Goal: Task Accomplishment & Management: Manage account settings

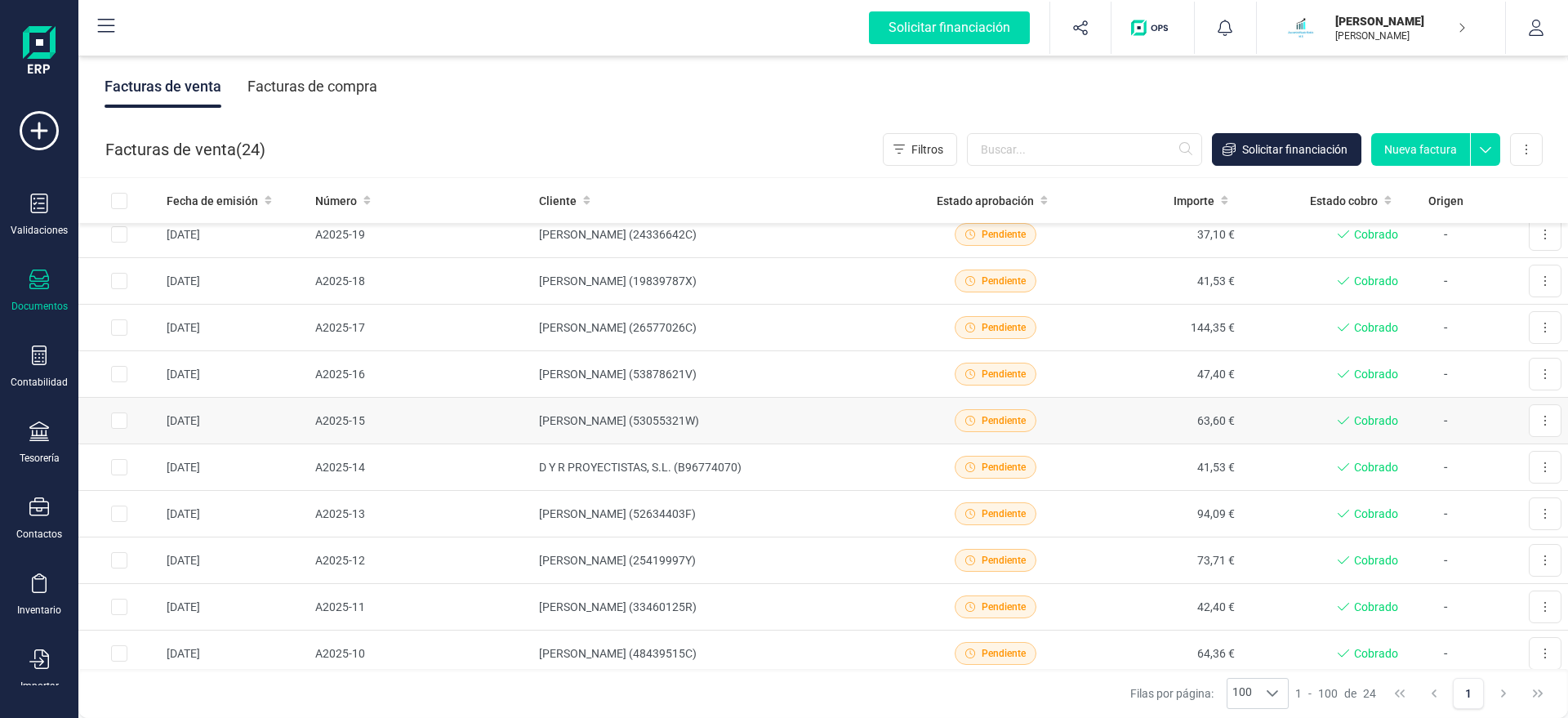
scroll to position [237, 0]
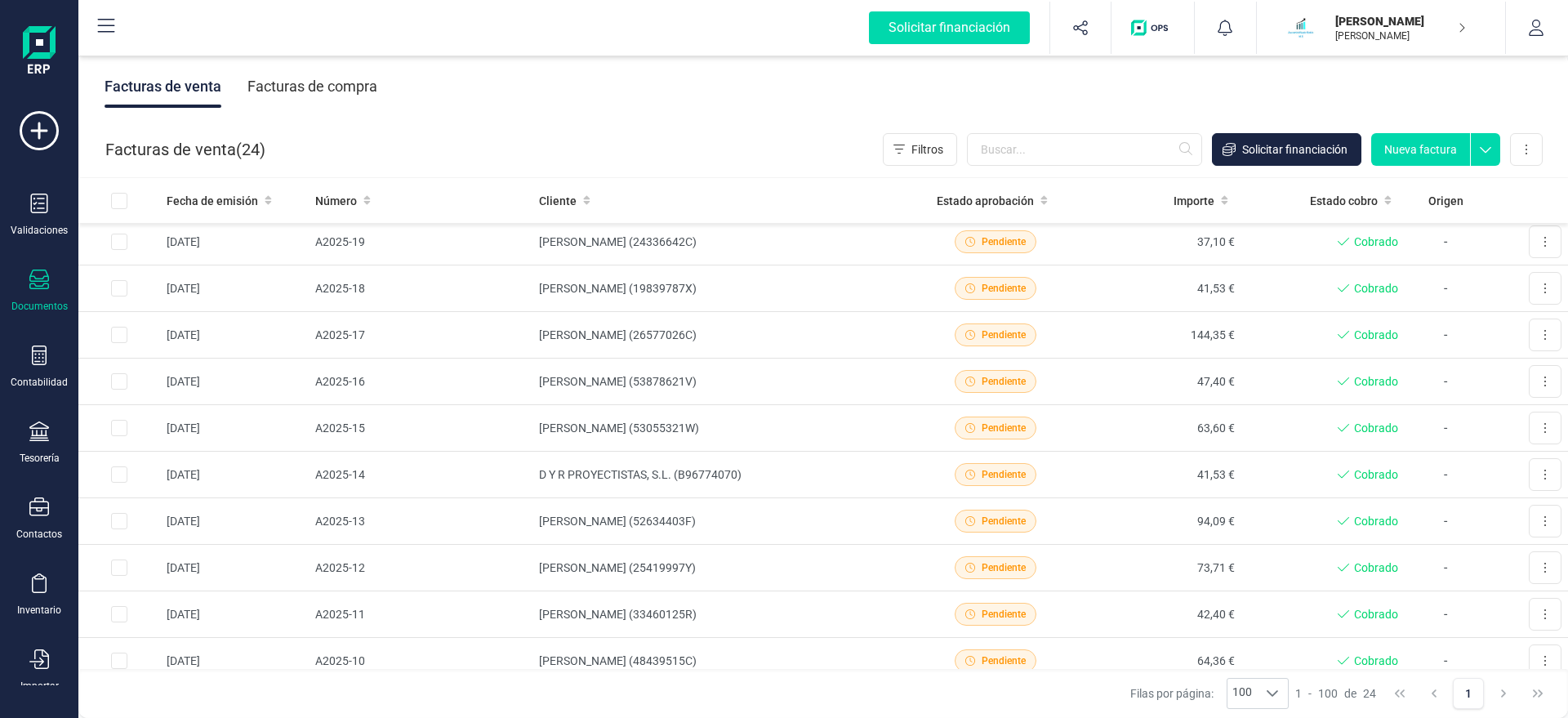
click at [42, 288] on icon at bounding box center [40, 280] width 20 height 20
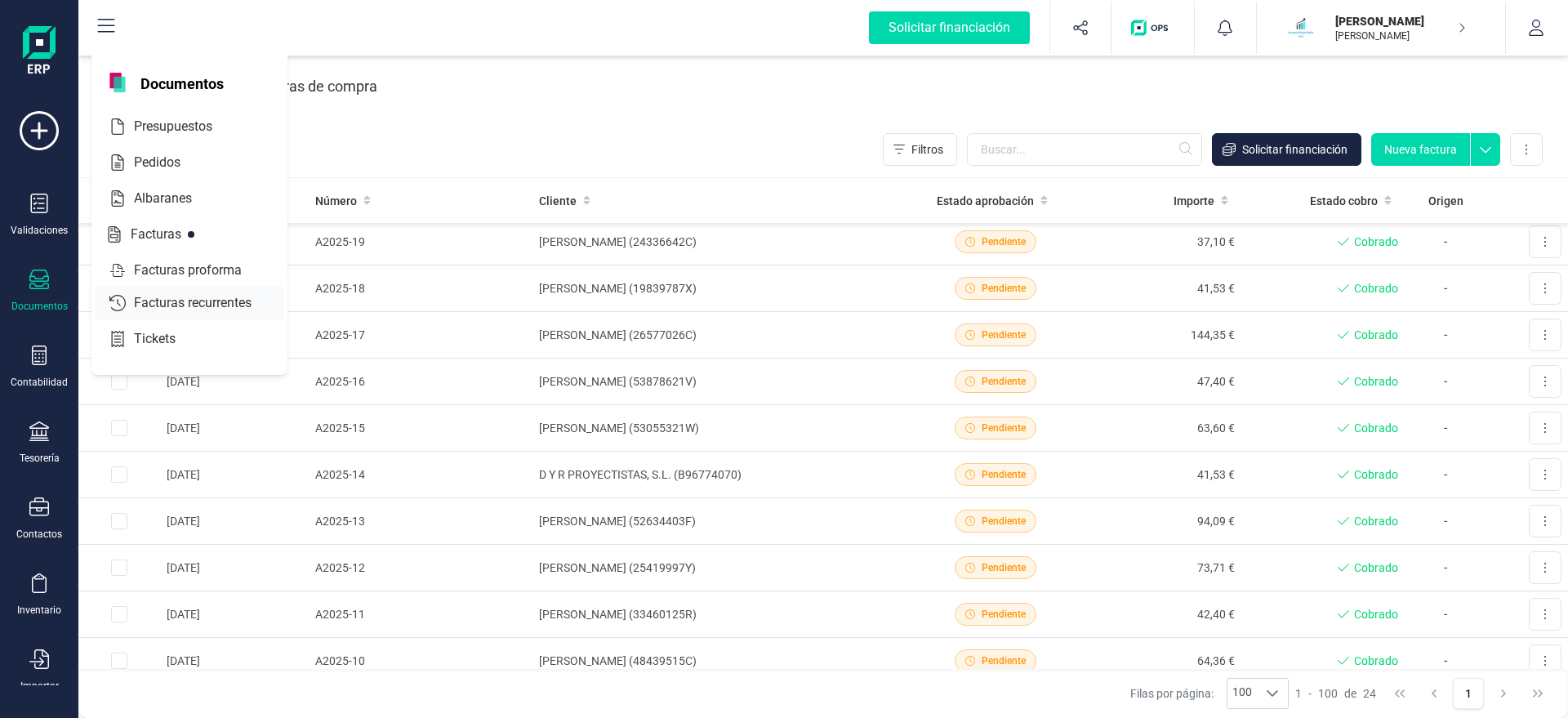
click at [208, 304] on span "Facturas recurrentes" at bounding box center [204, 303] width 153 height 20
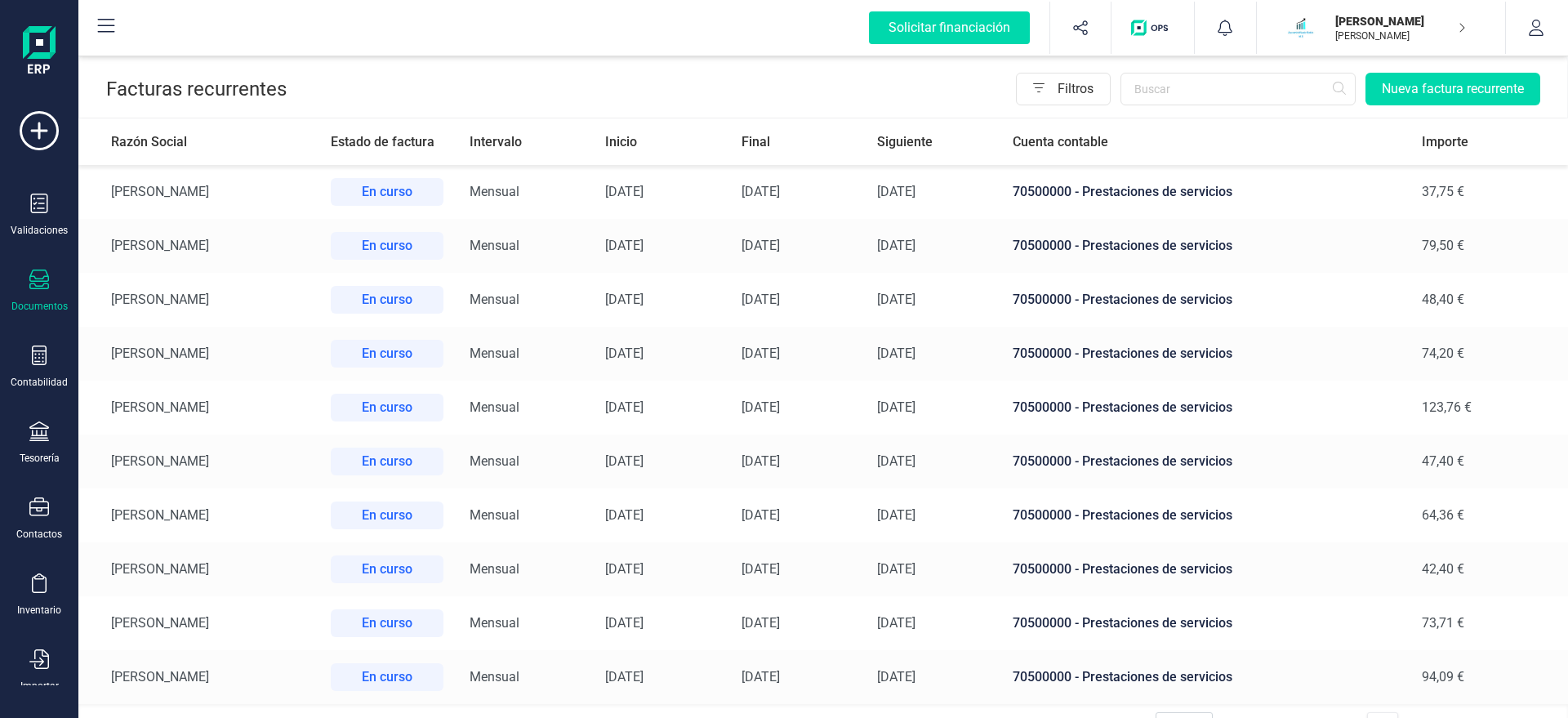
scroll to position [35, 0]
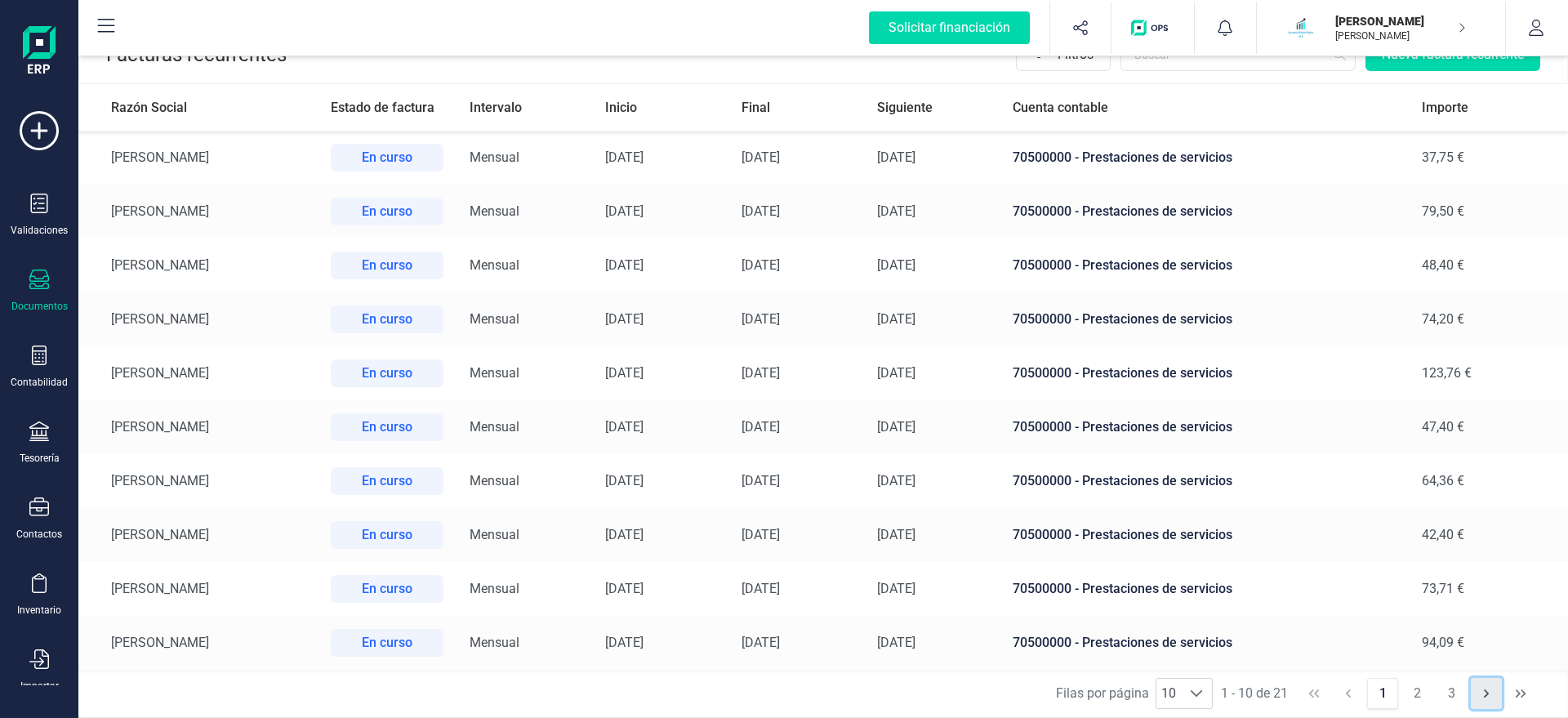
click at [1476, 695] on button "button" at bounding box center [1486, 693] width 31 height 31
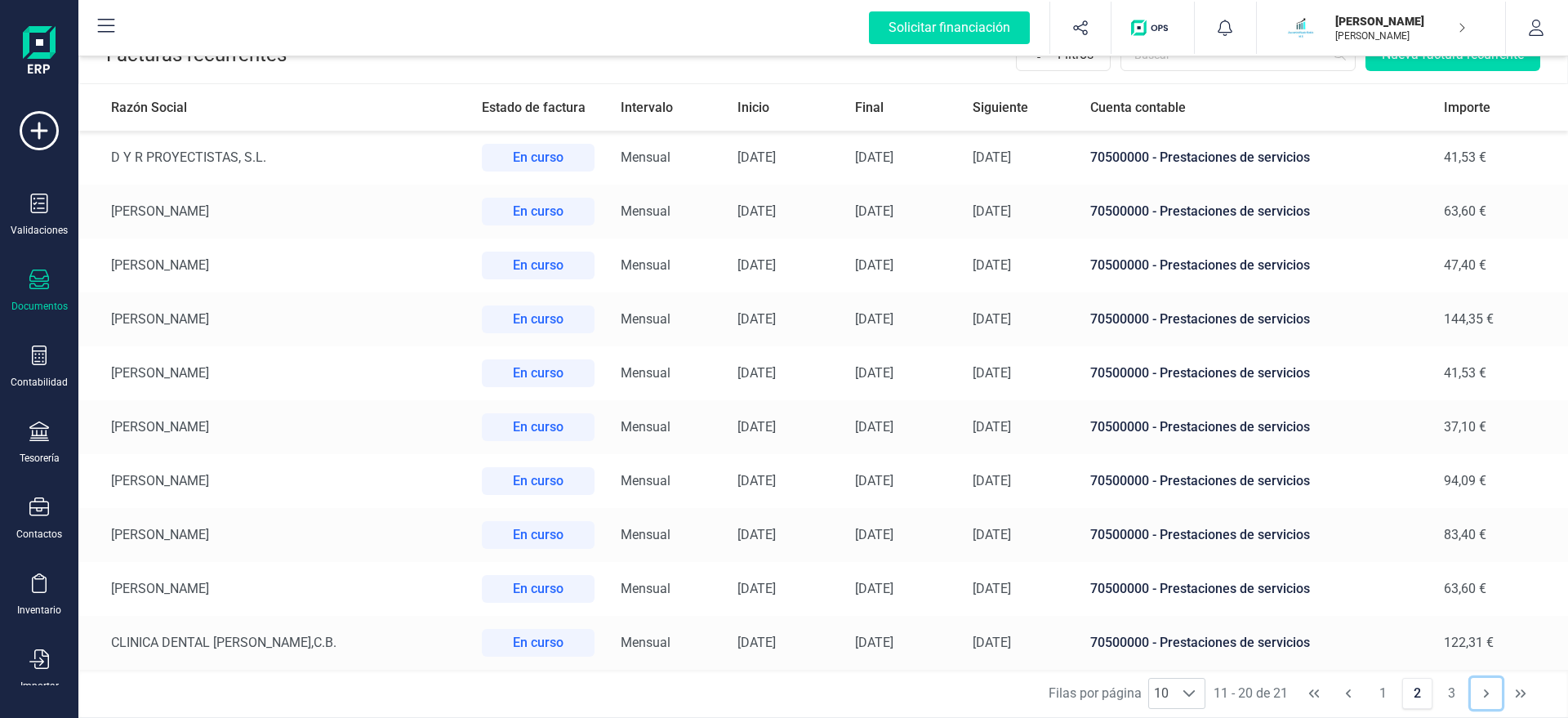
scroll to position [0, 0]
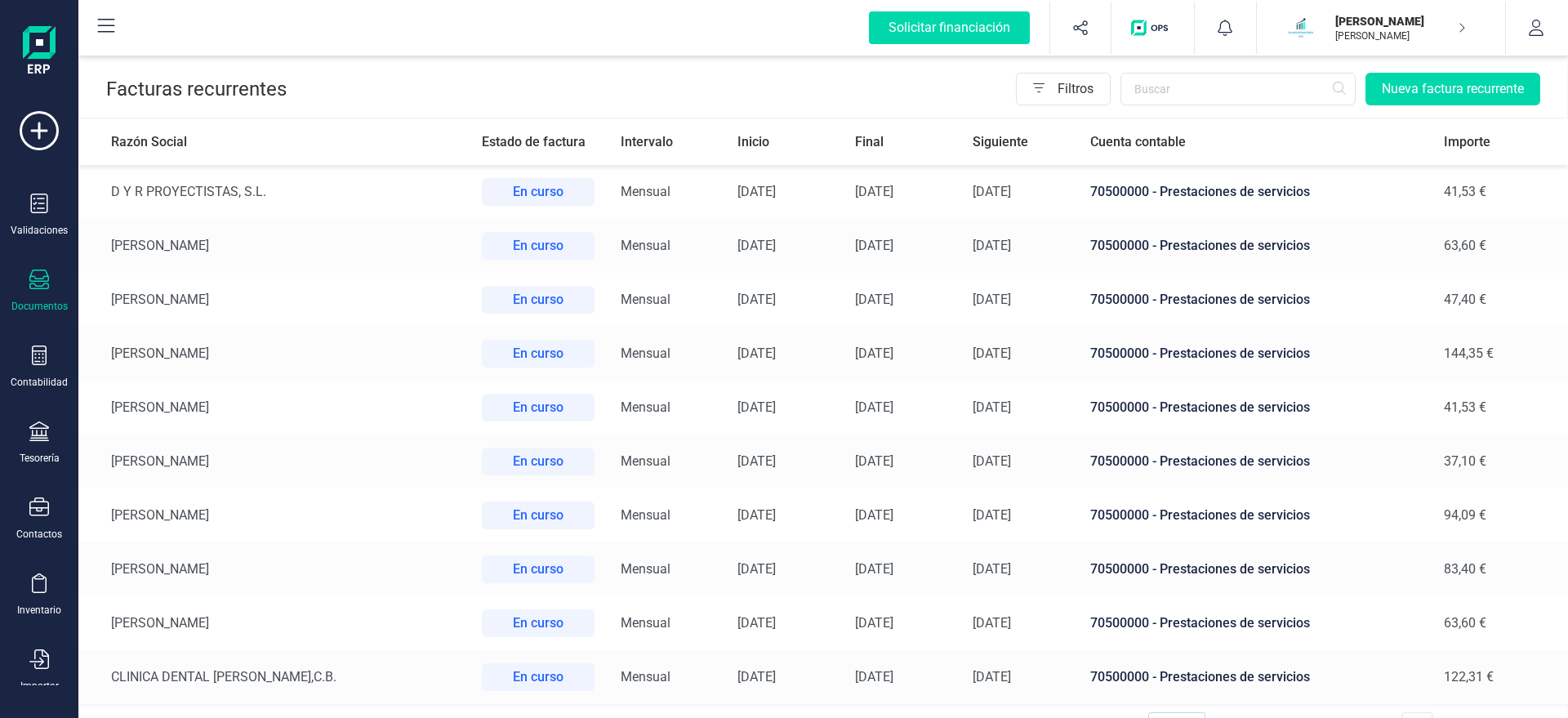
click at [231, 238] on td "[PERSON_NAME]" at bounding box center [273, 246] width 391 height 54
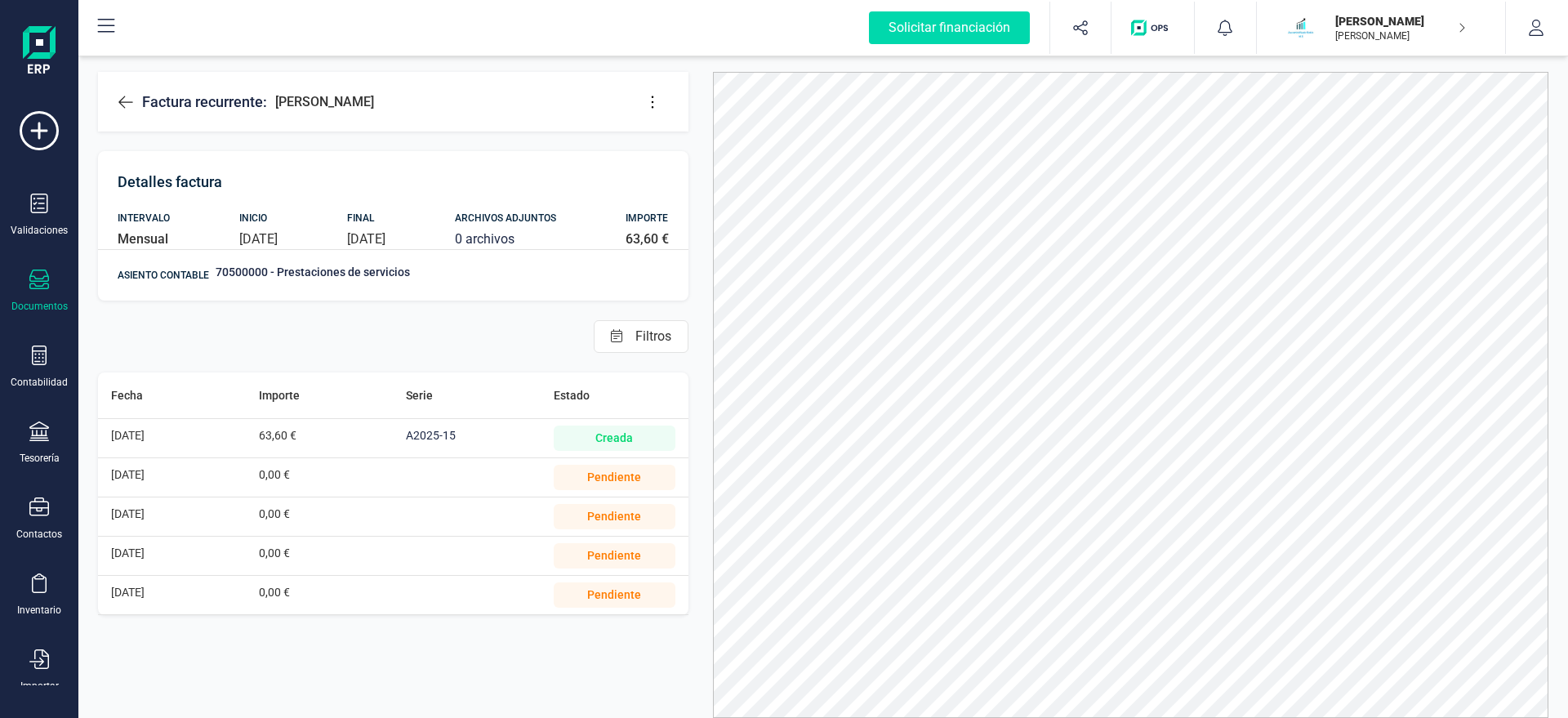
click at [372, 470] on div "0,00 €" at bounding box center [319, 477] width 122 height 39
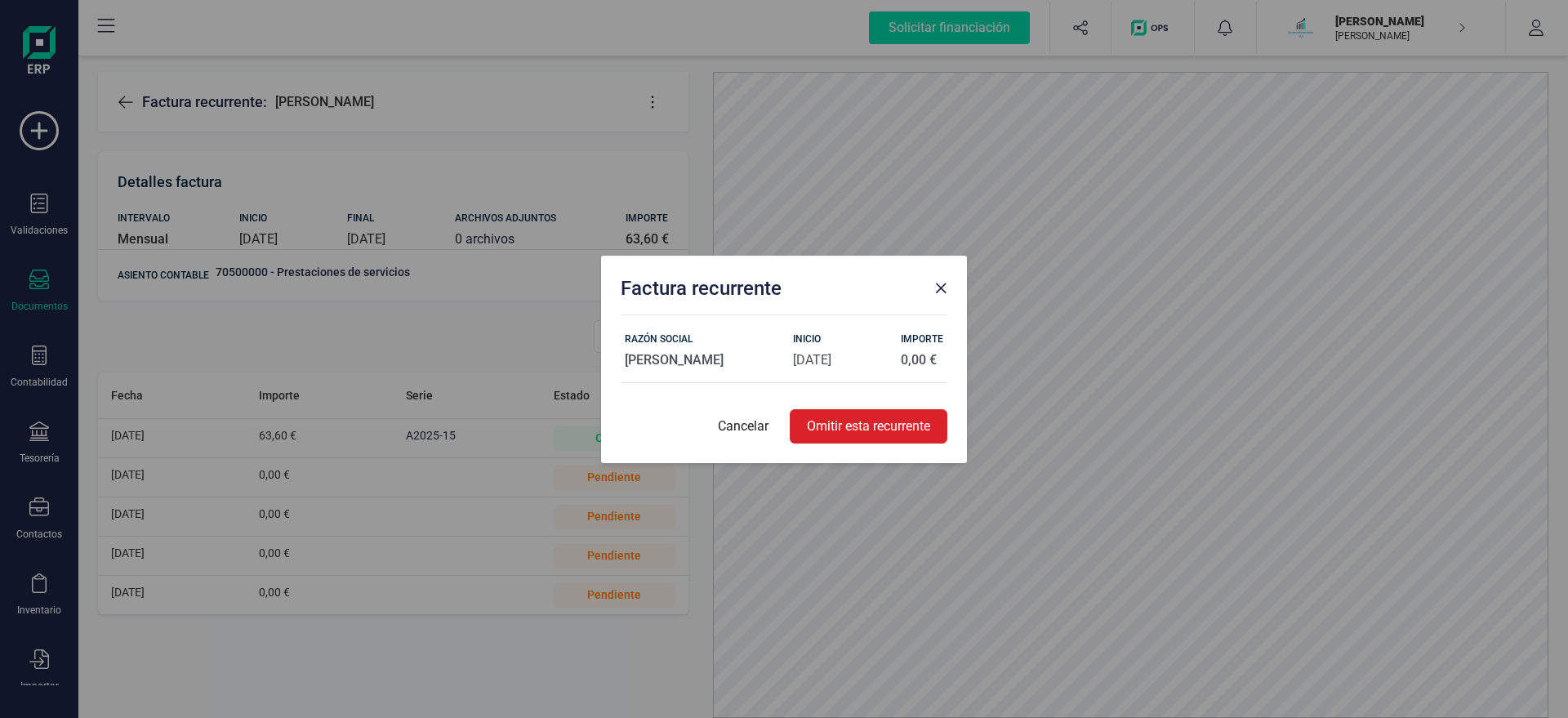
click at [944, 289] on span "Close" at bounding box center [941, 288] width 13 height 13
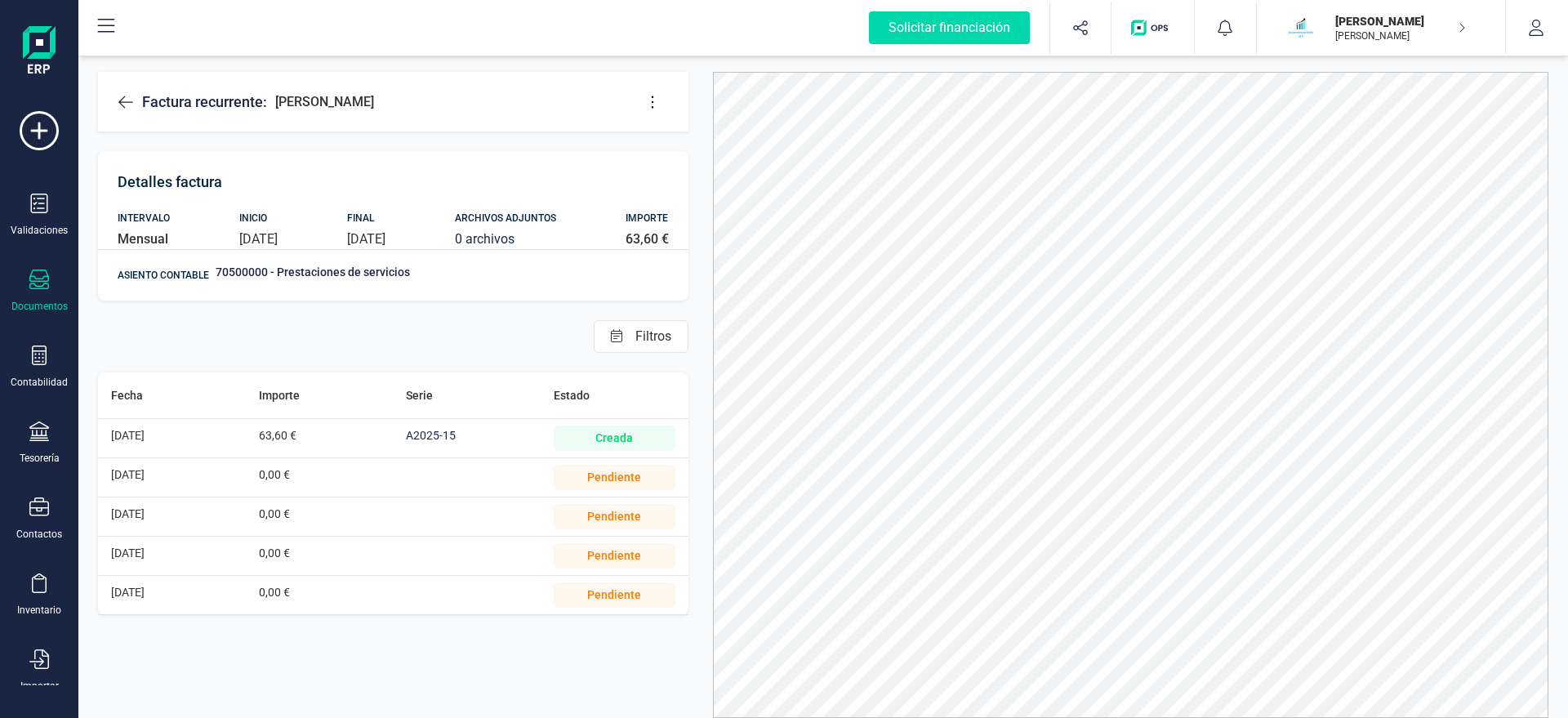
click at [644, 99] on icon at bounding box center [652, 102] width 16 height 16
click at [718, 152] on span "Editar factura" at bounding box center [727, 151] width 117 height 13
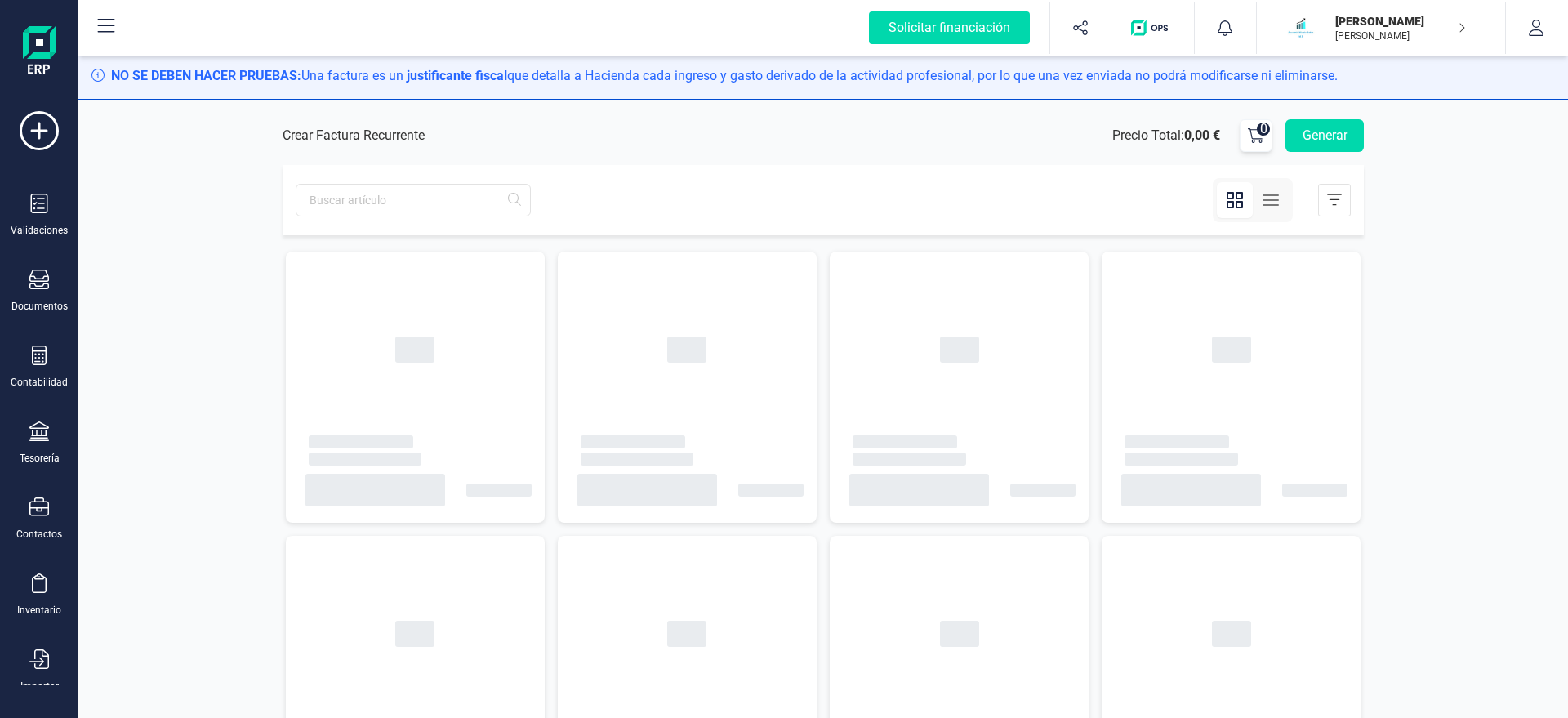
type input "[DATE]"
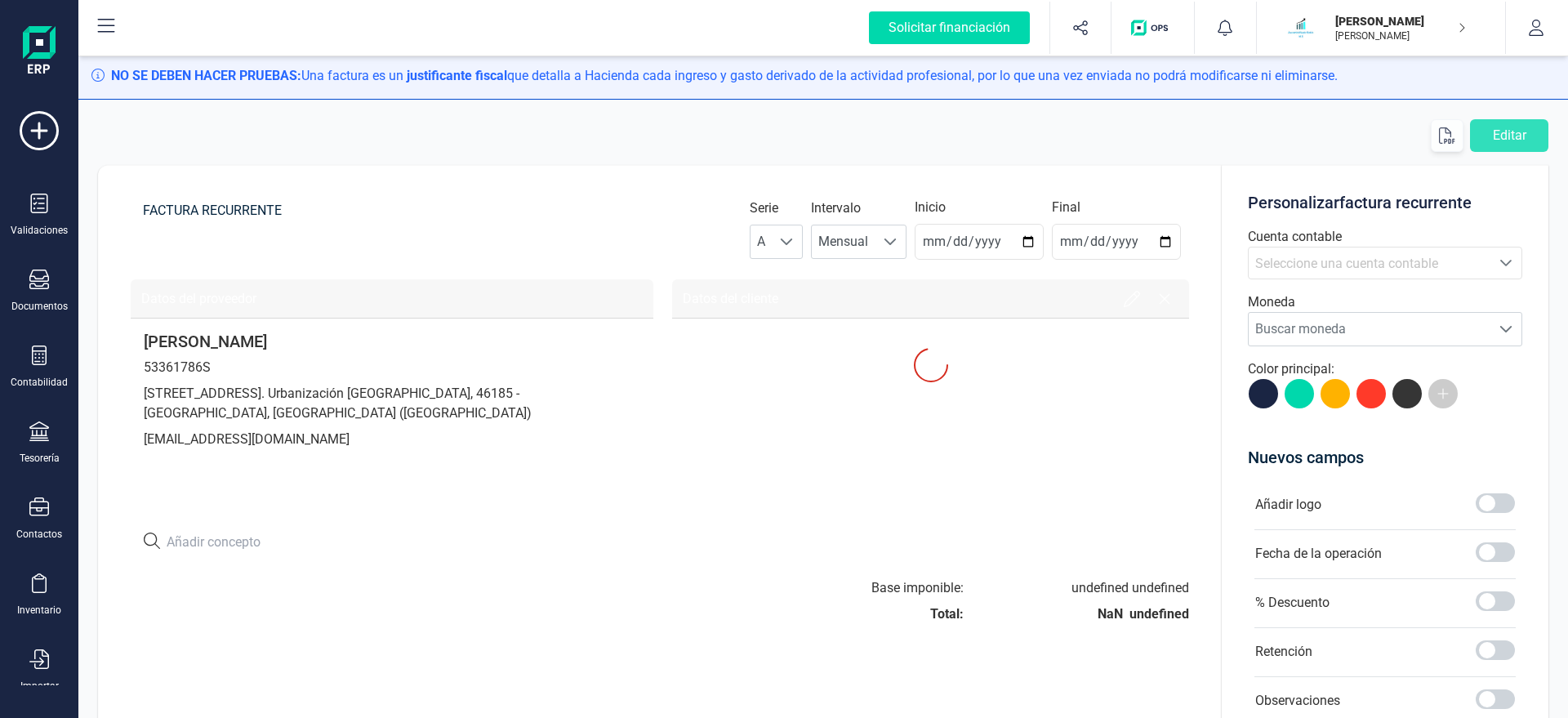
type input "[DATE]"
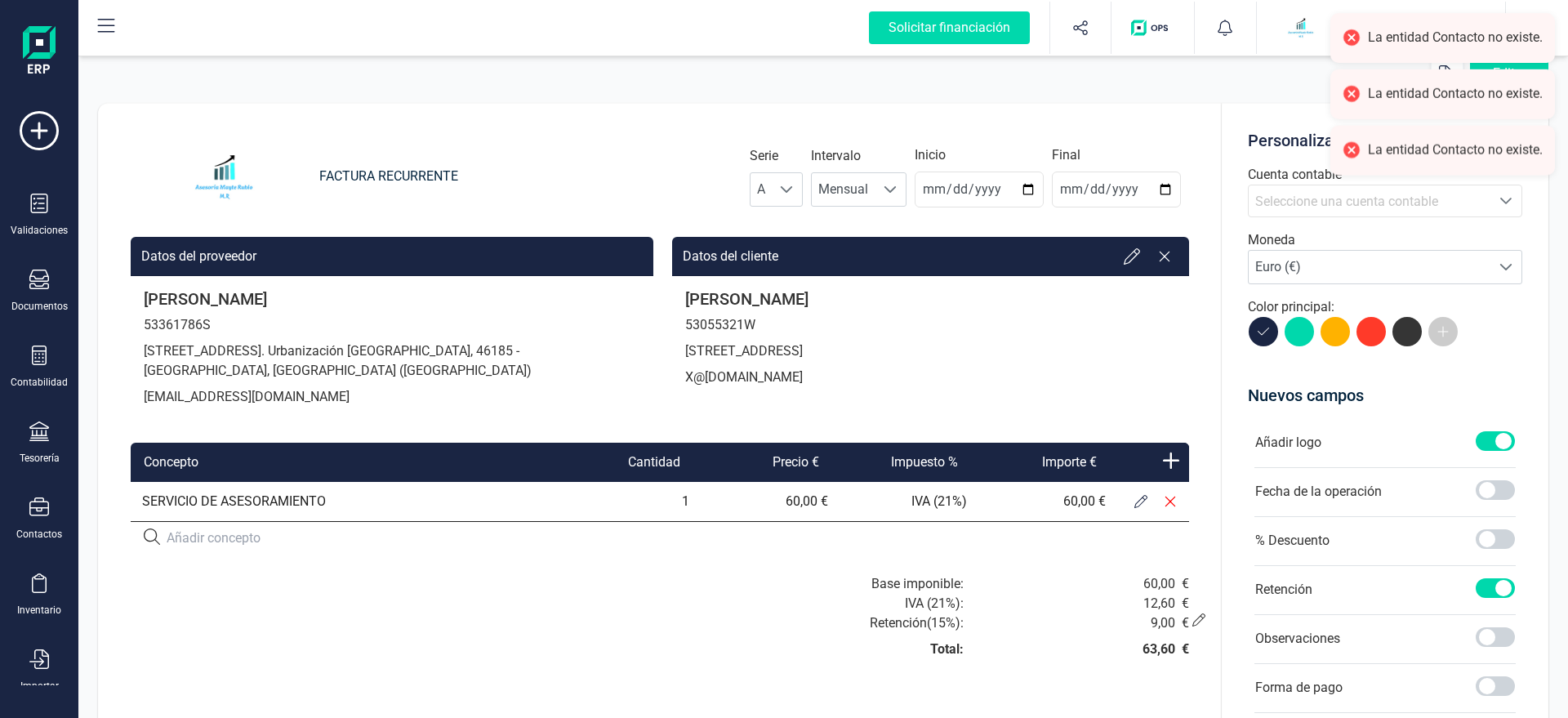
scroll to position [93, 0]
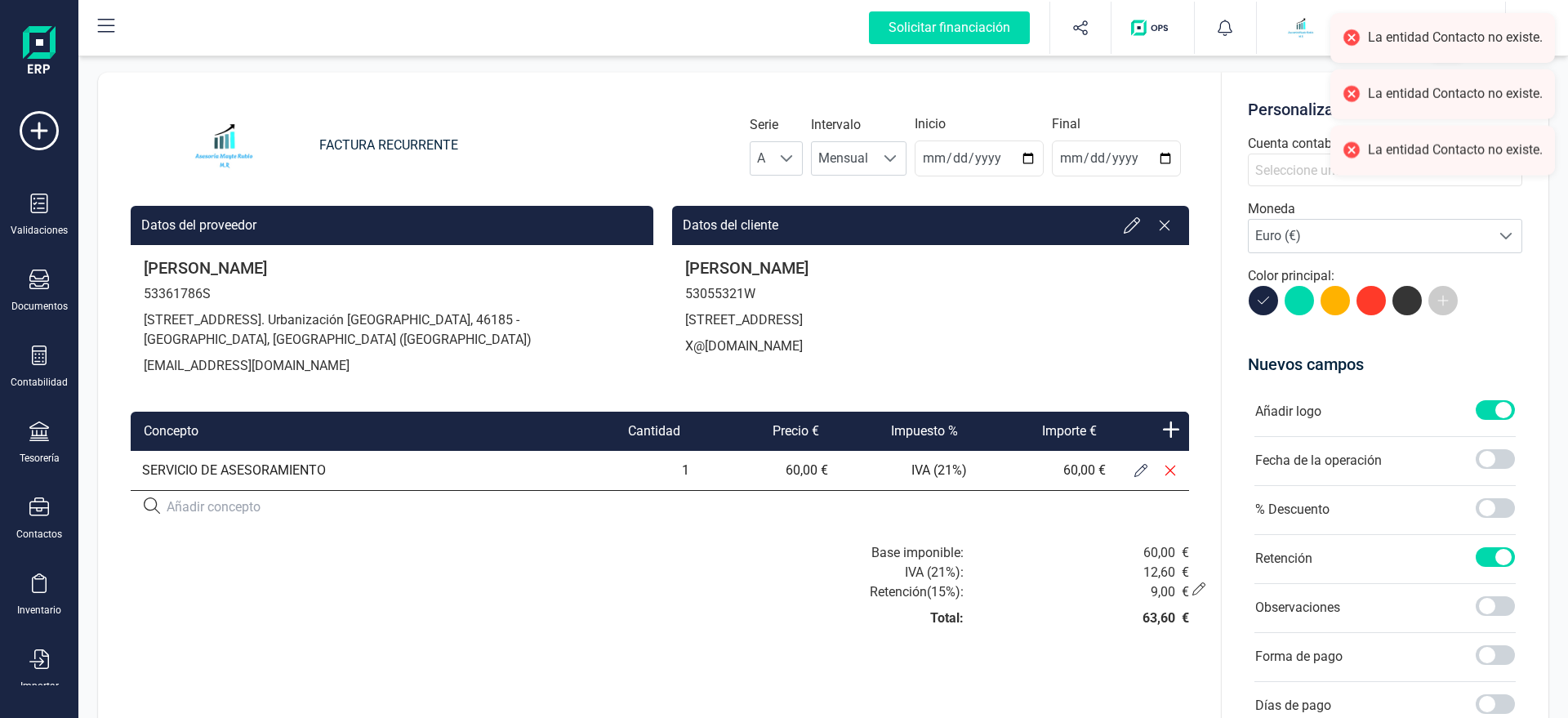
click at [1143, 469] on icon at bounding box center [1140, 470] width 13 height 13
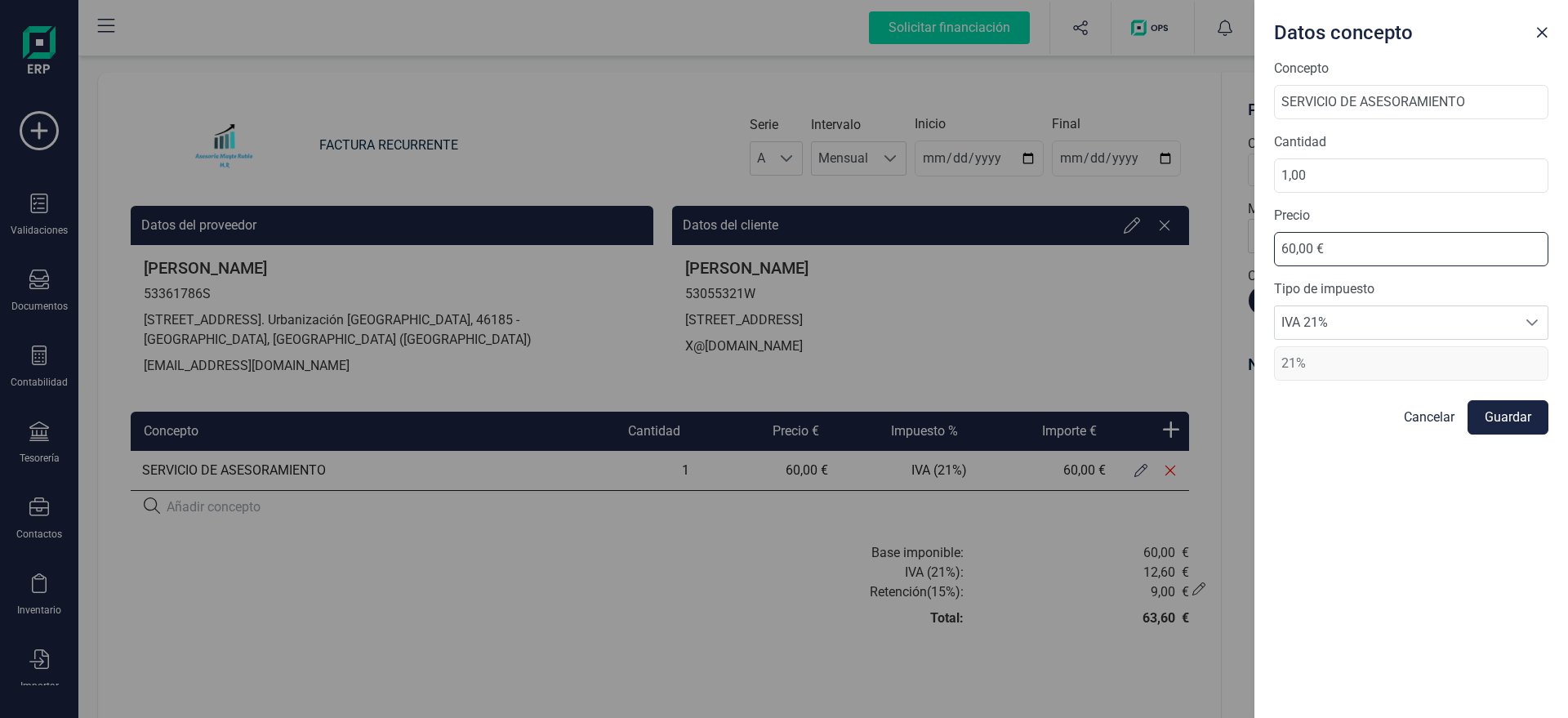
drag, startPoint x: 1351, startPoint y: 242, endPoint x: 1138, endPoint y: 253, distance: 213.3
click at [1274, 253] on input "60,00 €" at bounding box center [1411, 249] width 274 height 34
type input "90,00 €"
click at [1484, 420] on button "Guardar" at bounding box center [1508, 418] width 81 height 34
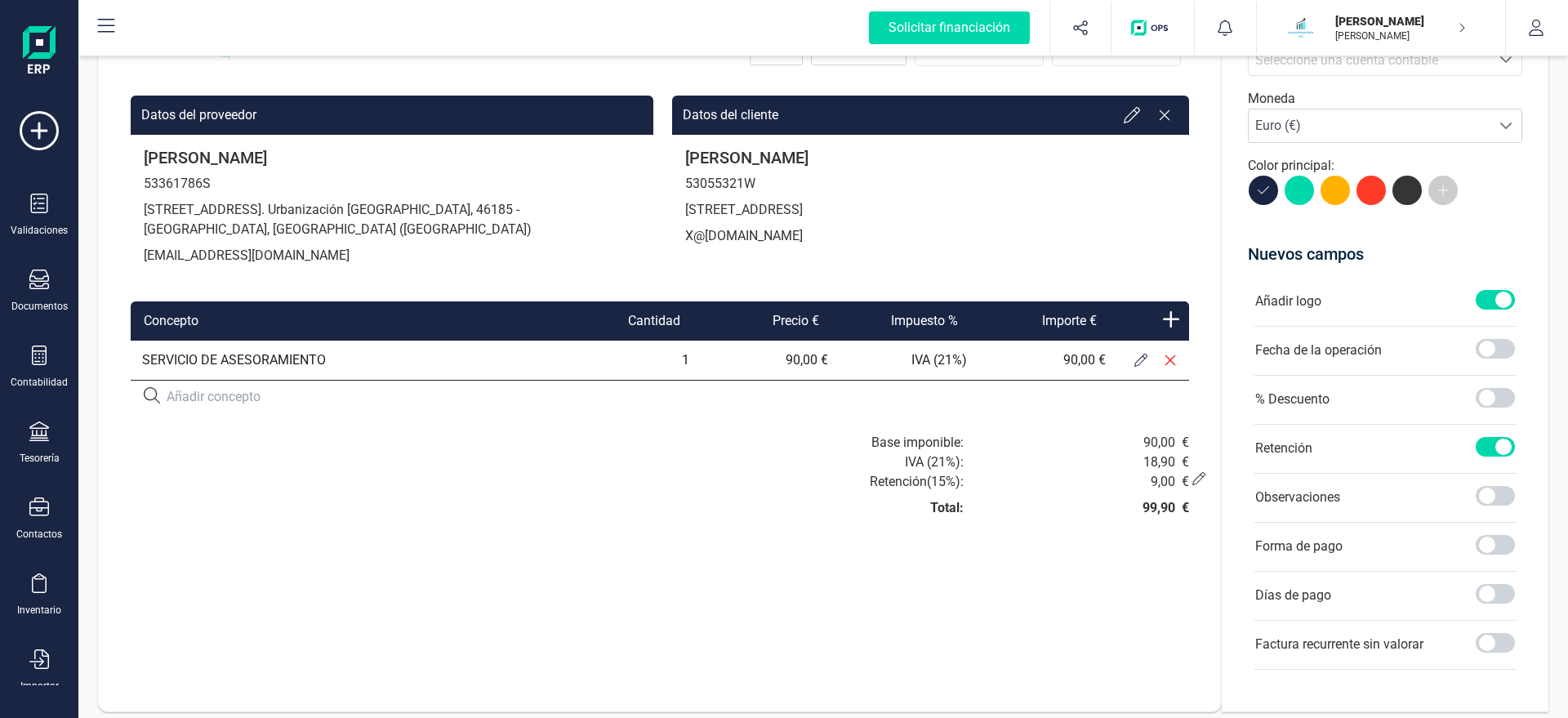
scroll to position [280, 0]
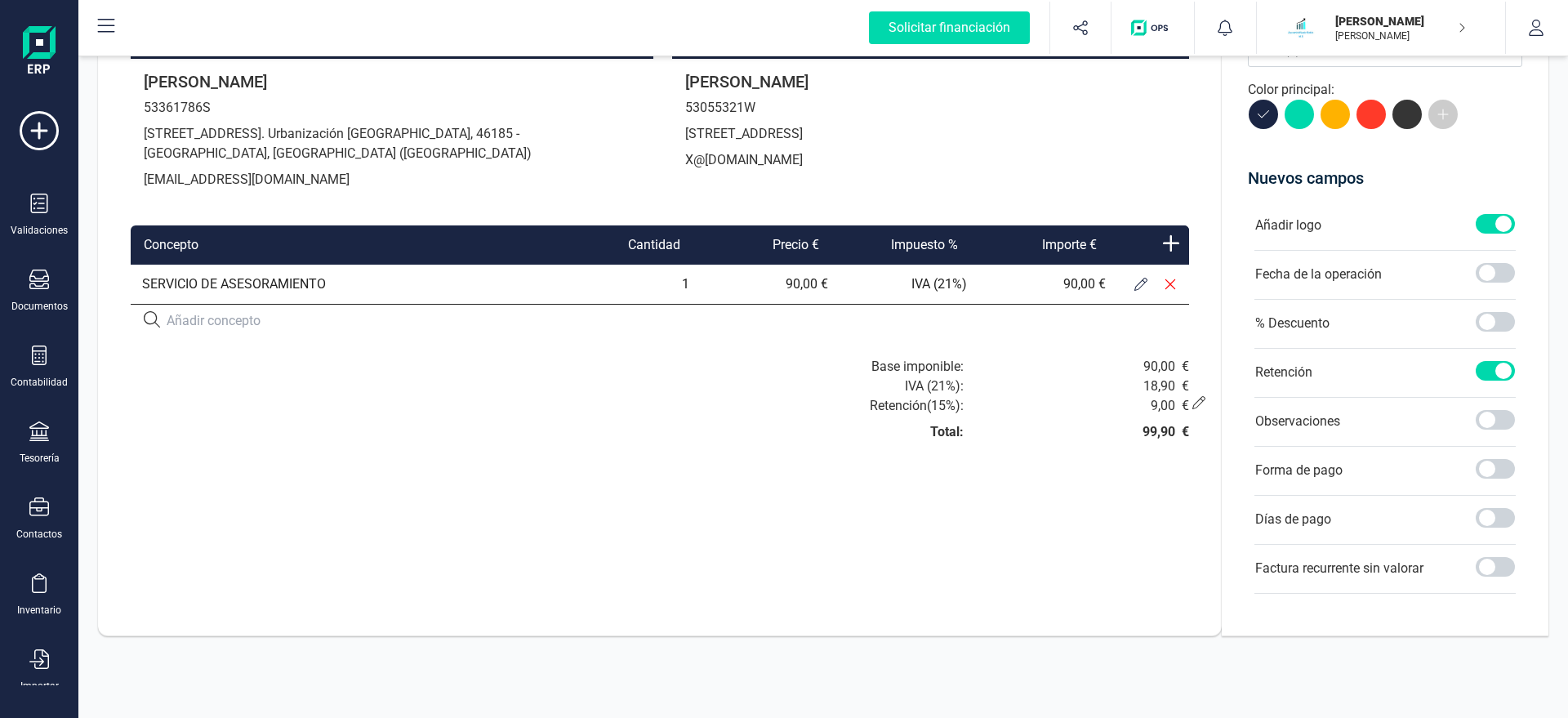
click at [1194, 405] on icon at bounding box center [1199, 402] width 13 height 13
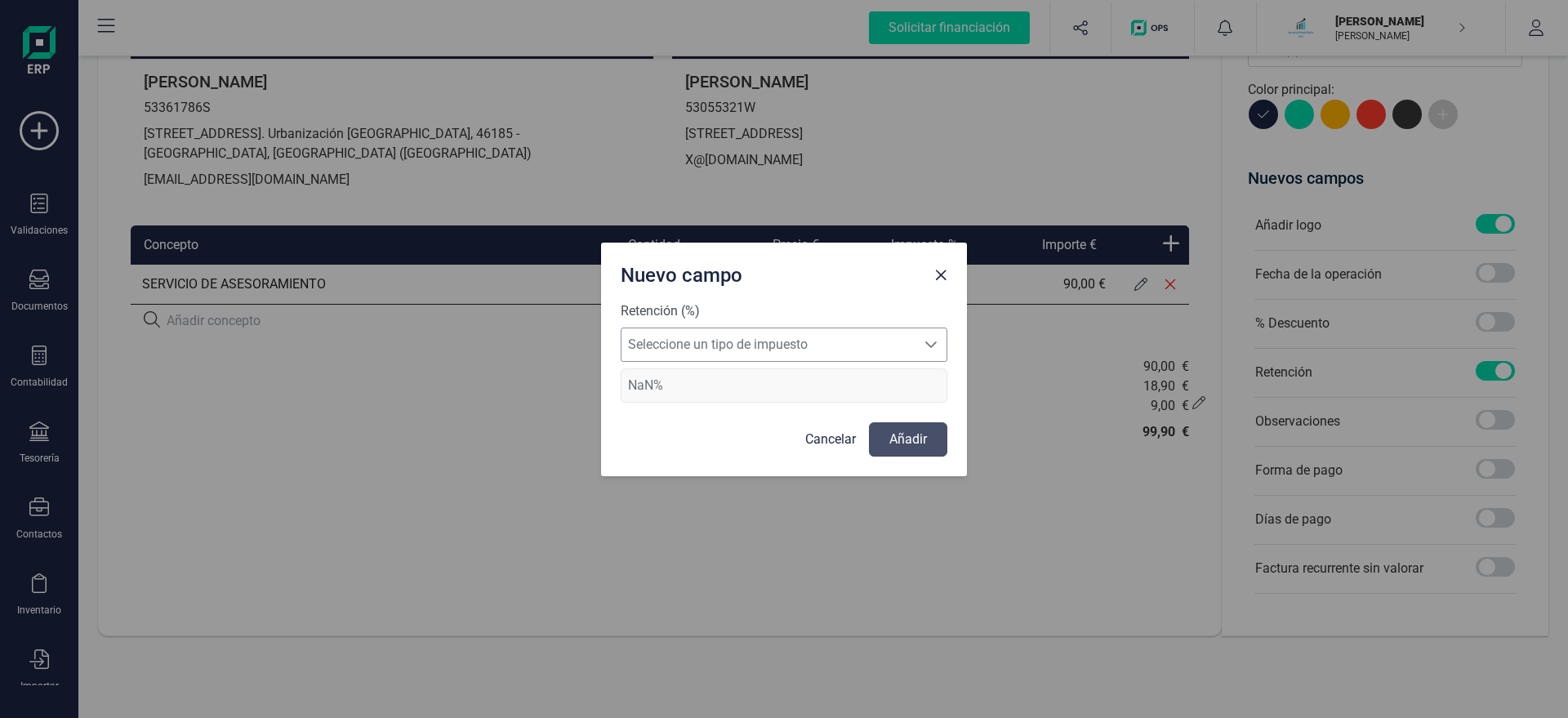
click at [836, 343] on span "Seleccione un tipo de impuesto" at bounding box center [769, 345] width 294 height 32
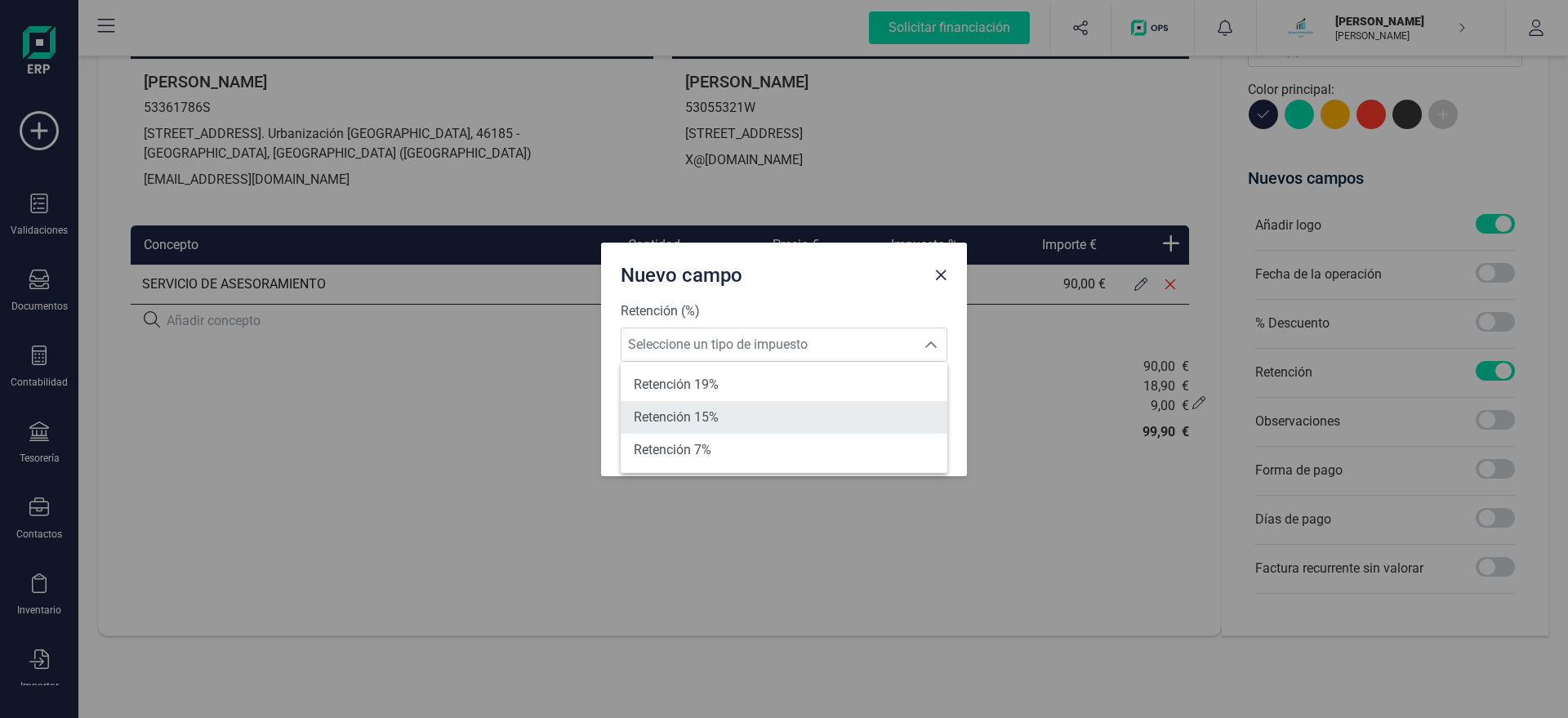
click at [733, 410] on li "Retención 15%" at bounding box center [784, 417] width 327 height 32
type input "15%"
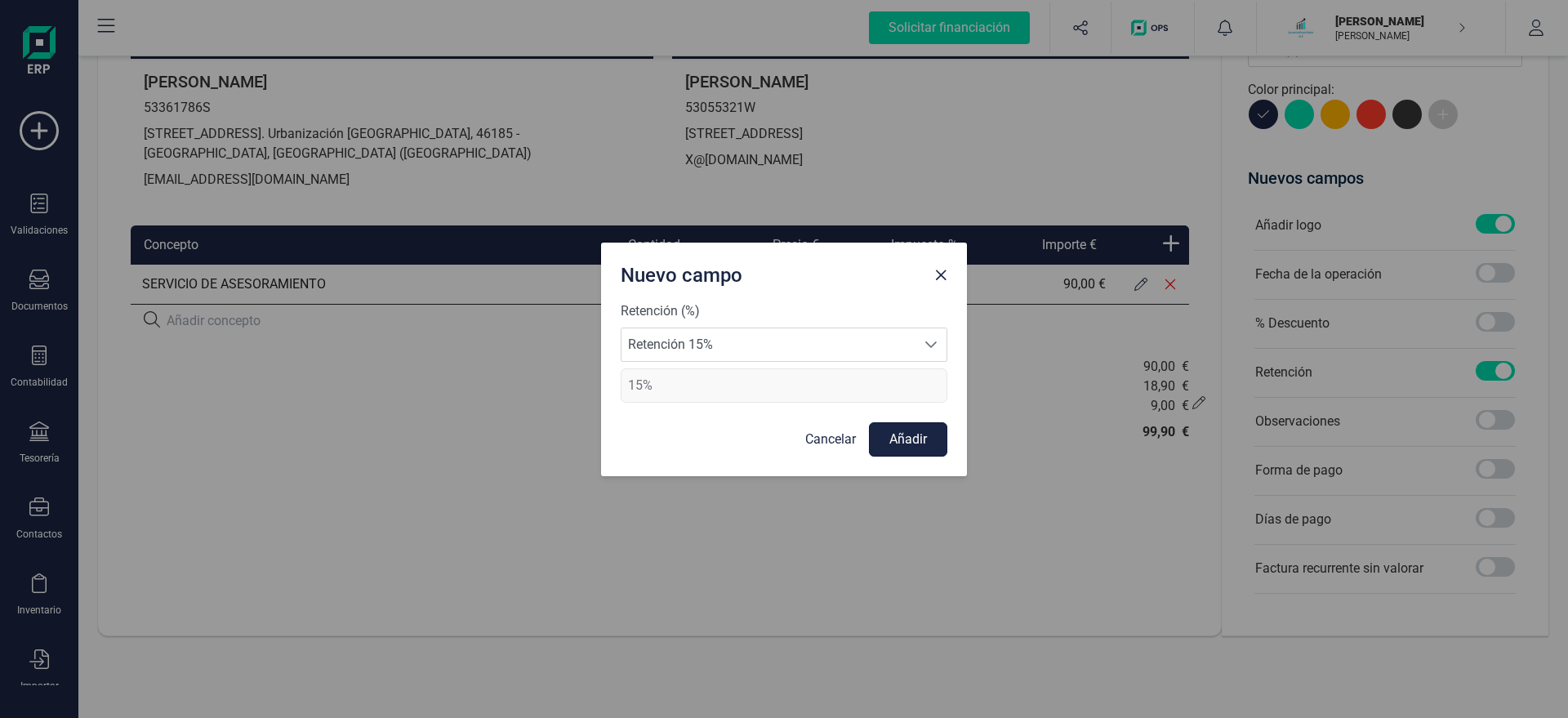
click at [922, 439] on button "Añadir" at bounding box center [908, 439] width 78 height 34
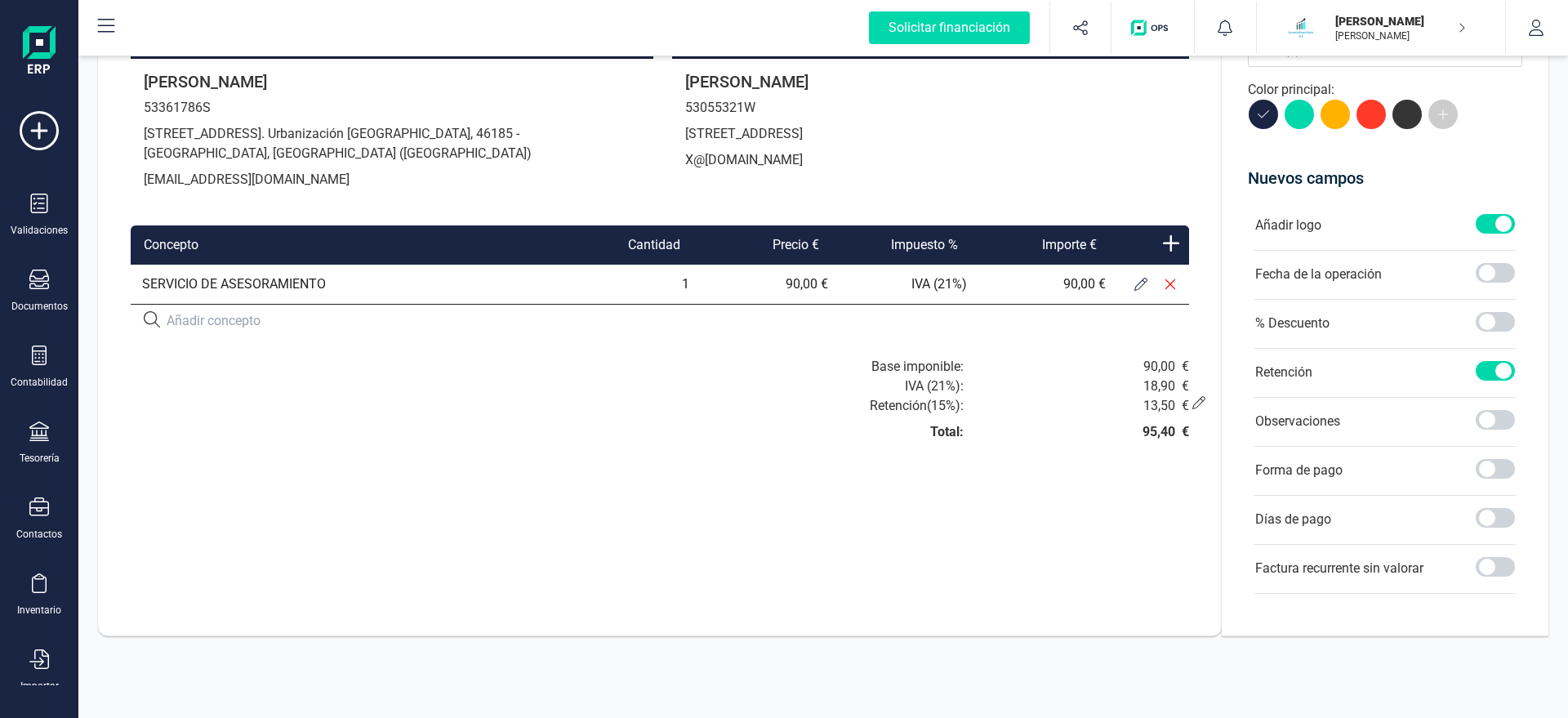
scroll to position [0, 0]
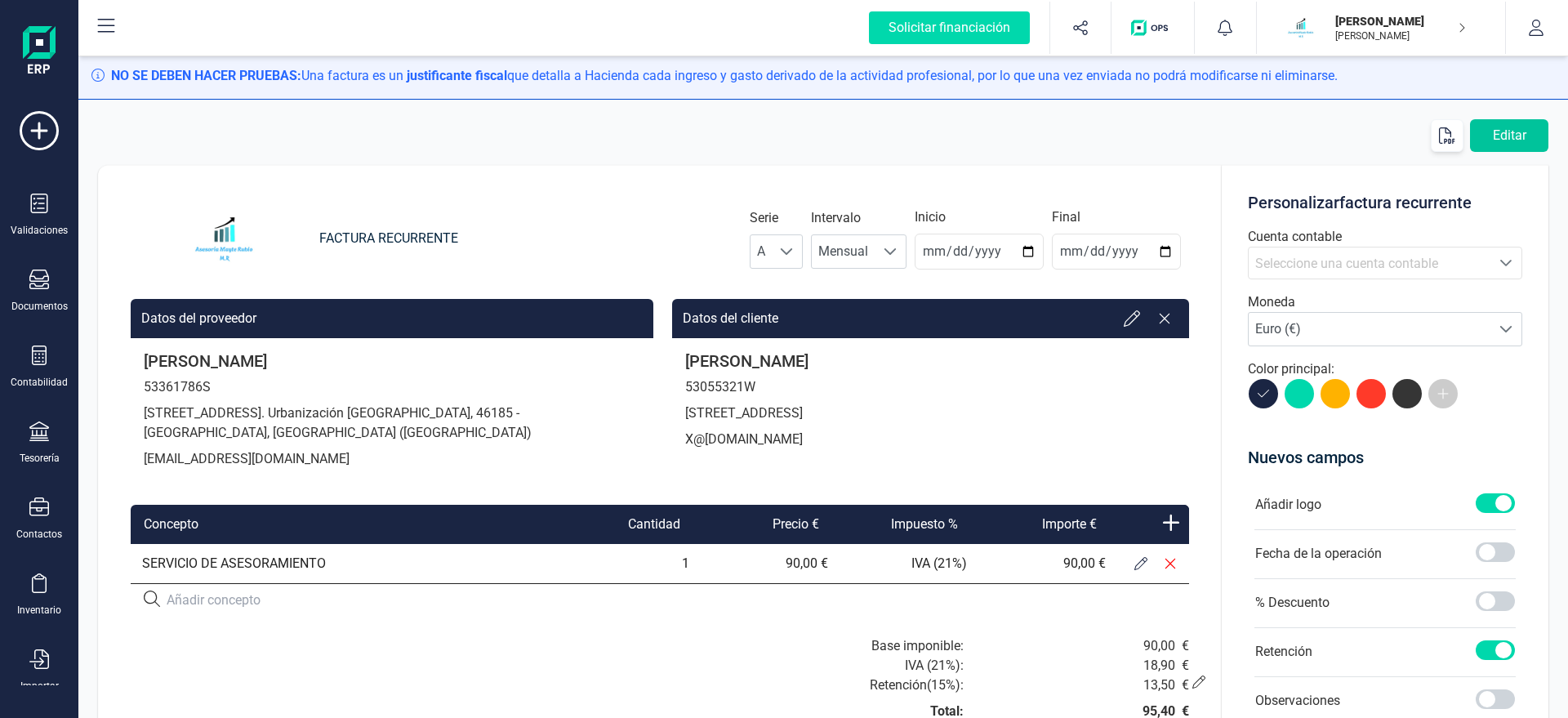
click at [1490, 143] on button "Editar" at bounding box center [1508, 135] width 78 height 32
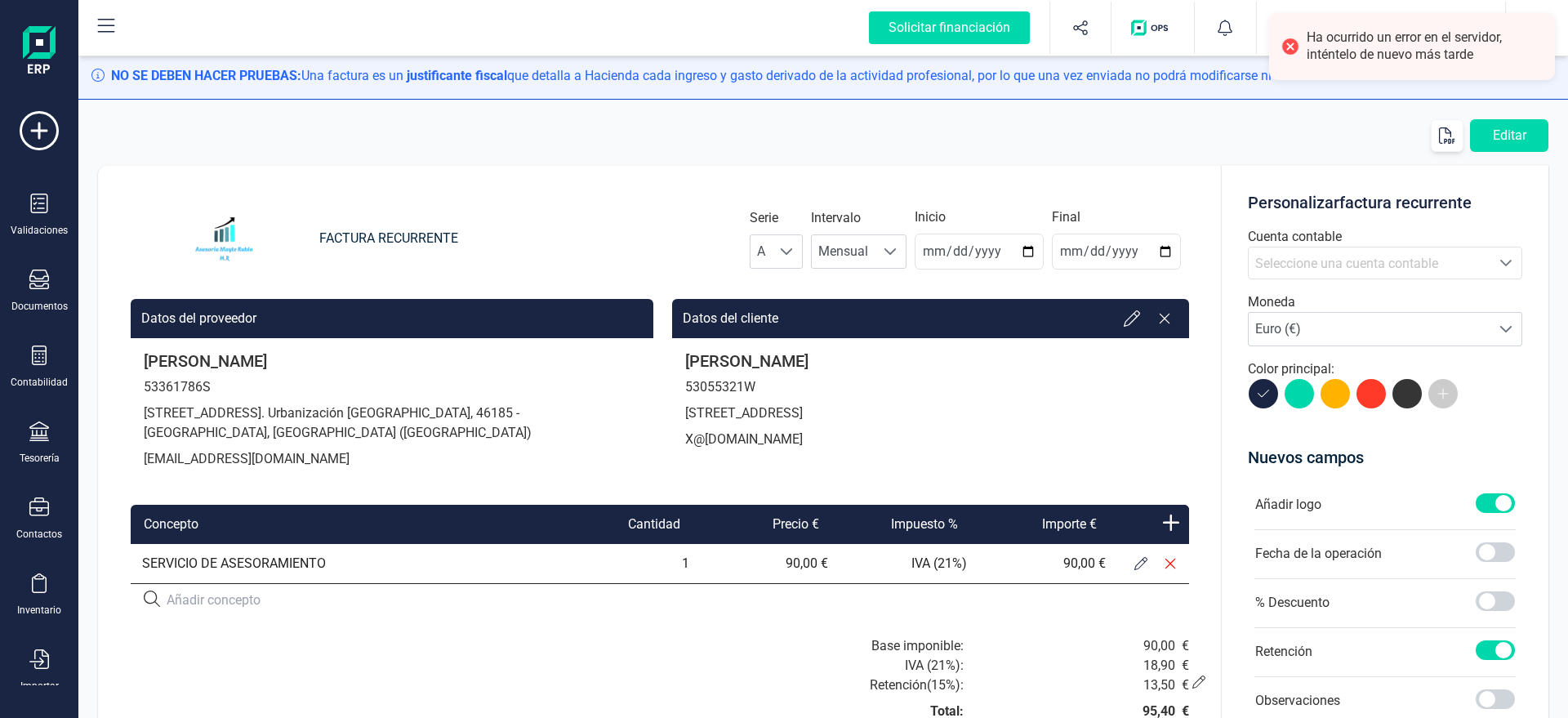
click at [1307, 269] on span "Seleccione una cuenta contable" at bounding box center [1346, 262] width 183 height 15
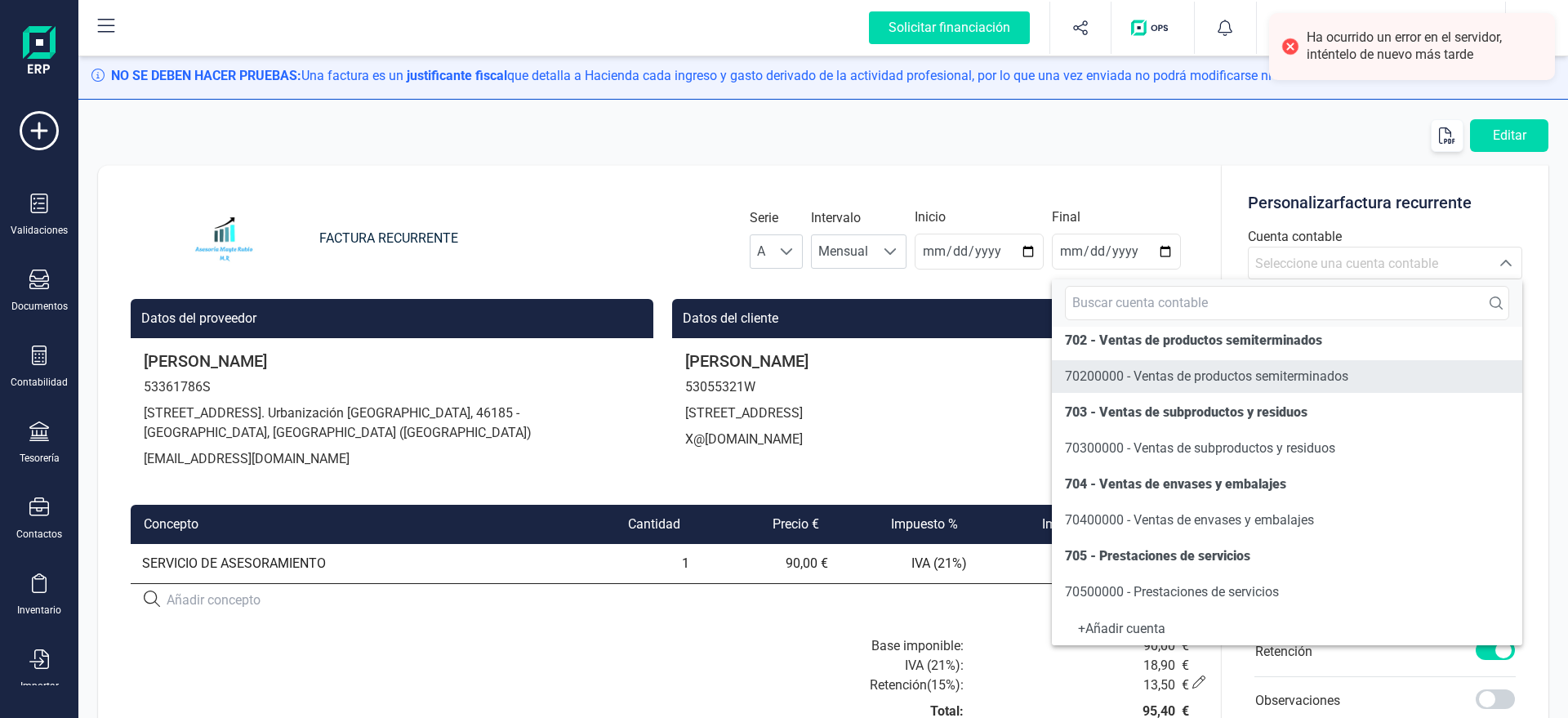
scroll to position [186, 0]
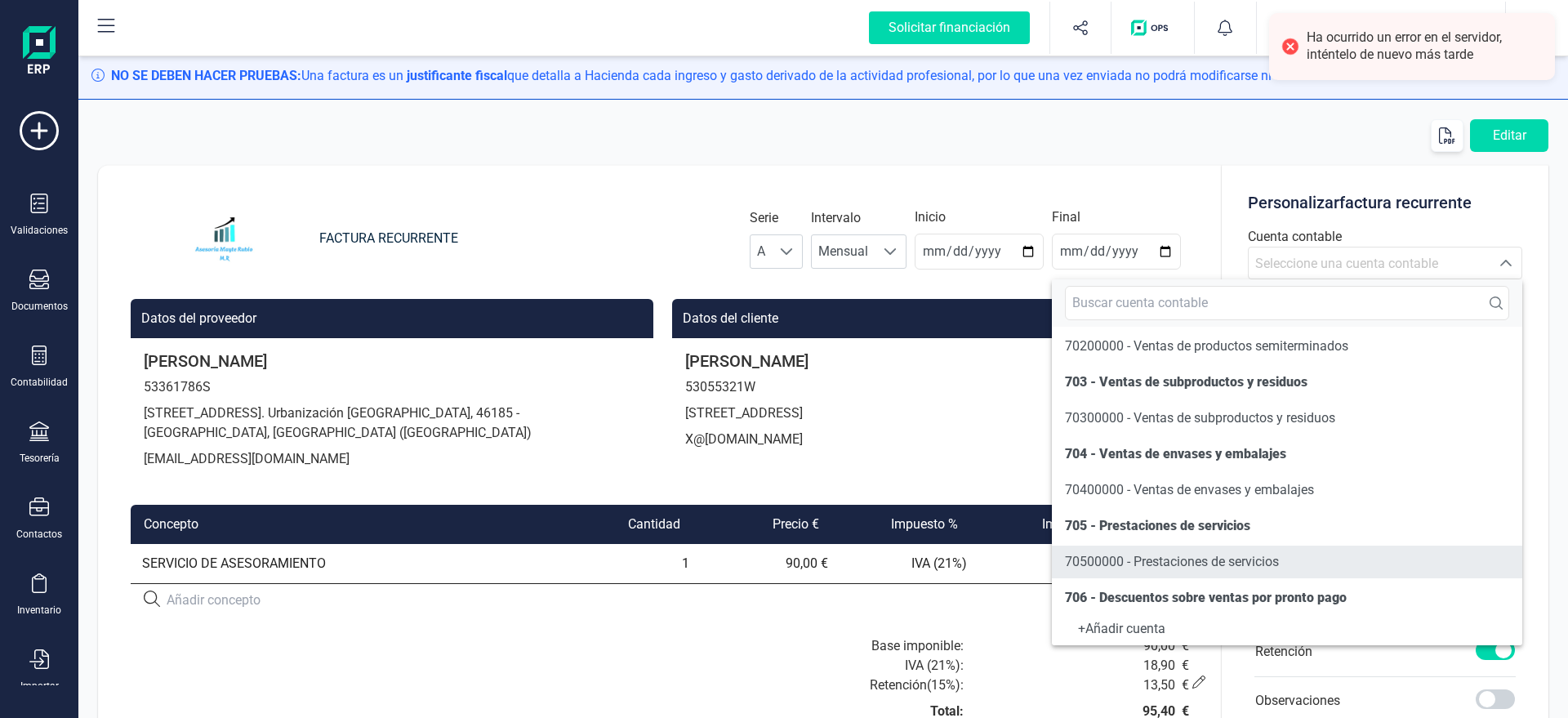
click at [1103, 565] on span "70500000 - Prestaciones de servicios" at bounding box center [1171, 561] width 214 height 15
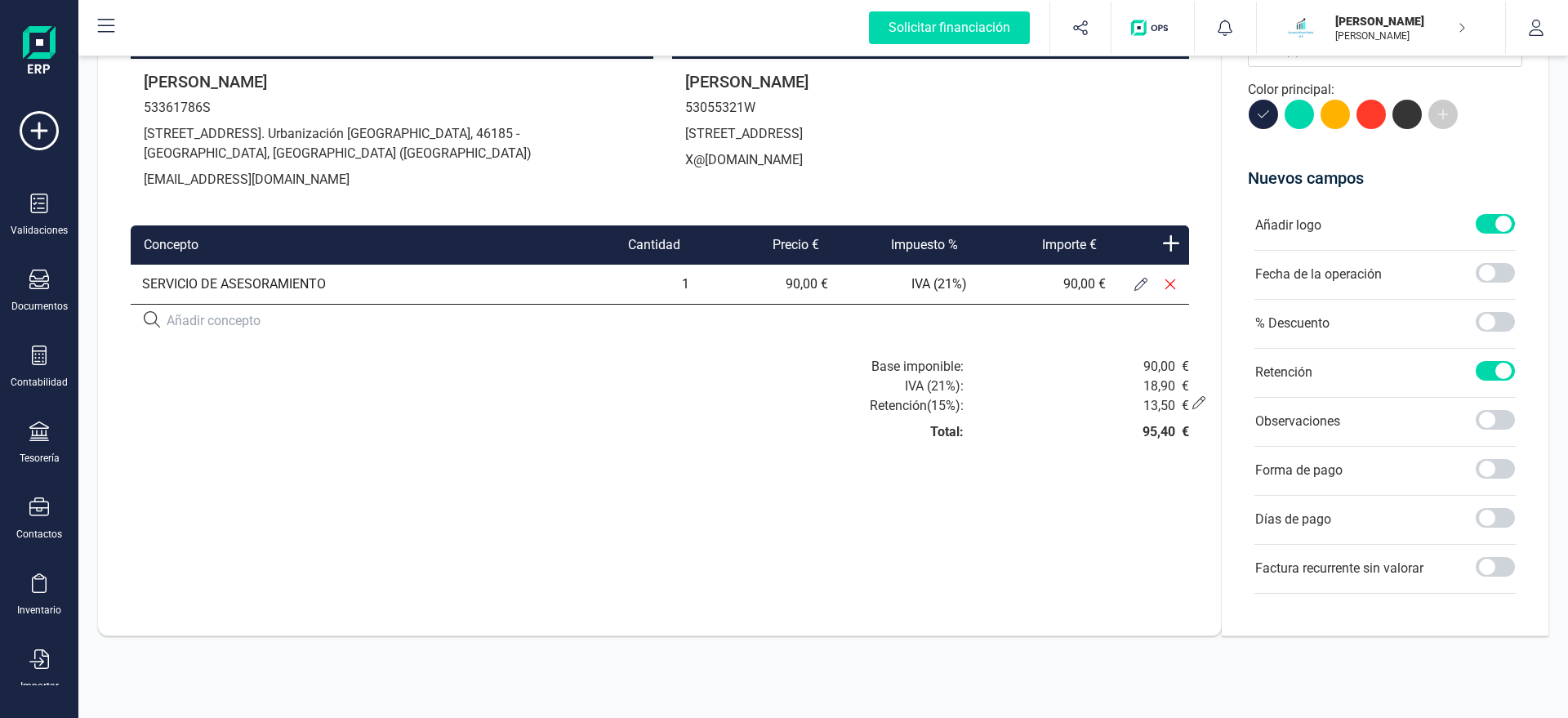
scroll to position [0, 0]
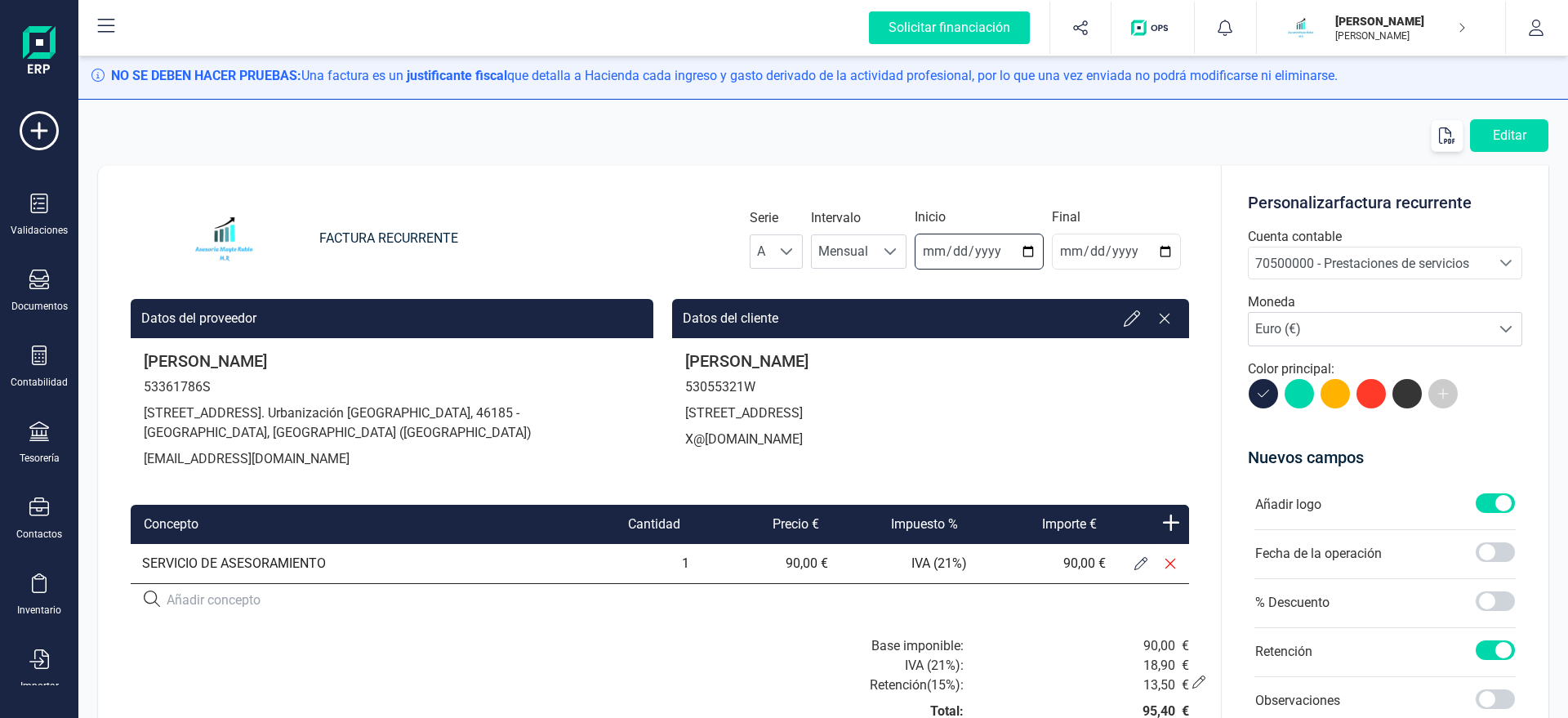
click at [1038, 253] on input "[DATE]" at bounding box center [979, 252] width 129 height 36
type input "[DATE]"
click at [1499, 136] on button "Editar" at bounding box center [1508, 135] width 78 height 32
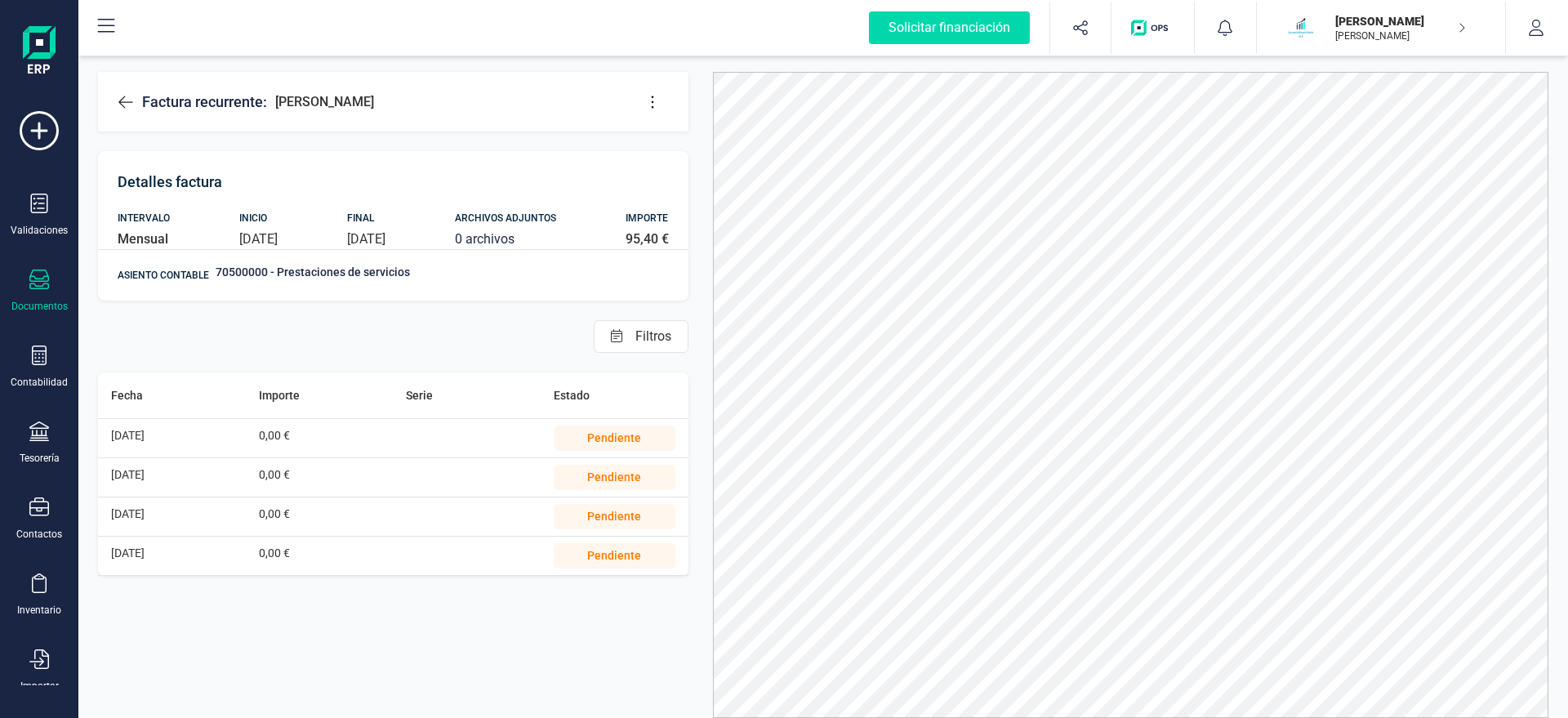
click at [126, 99] on icon at bounding box center [125, 102] width 16 height 16
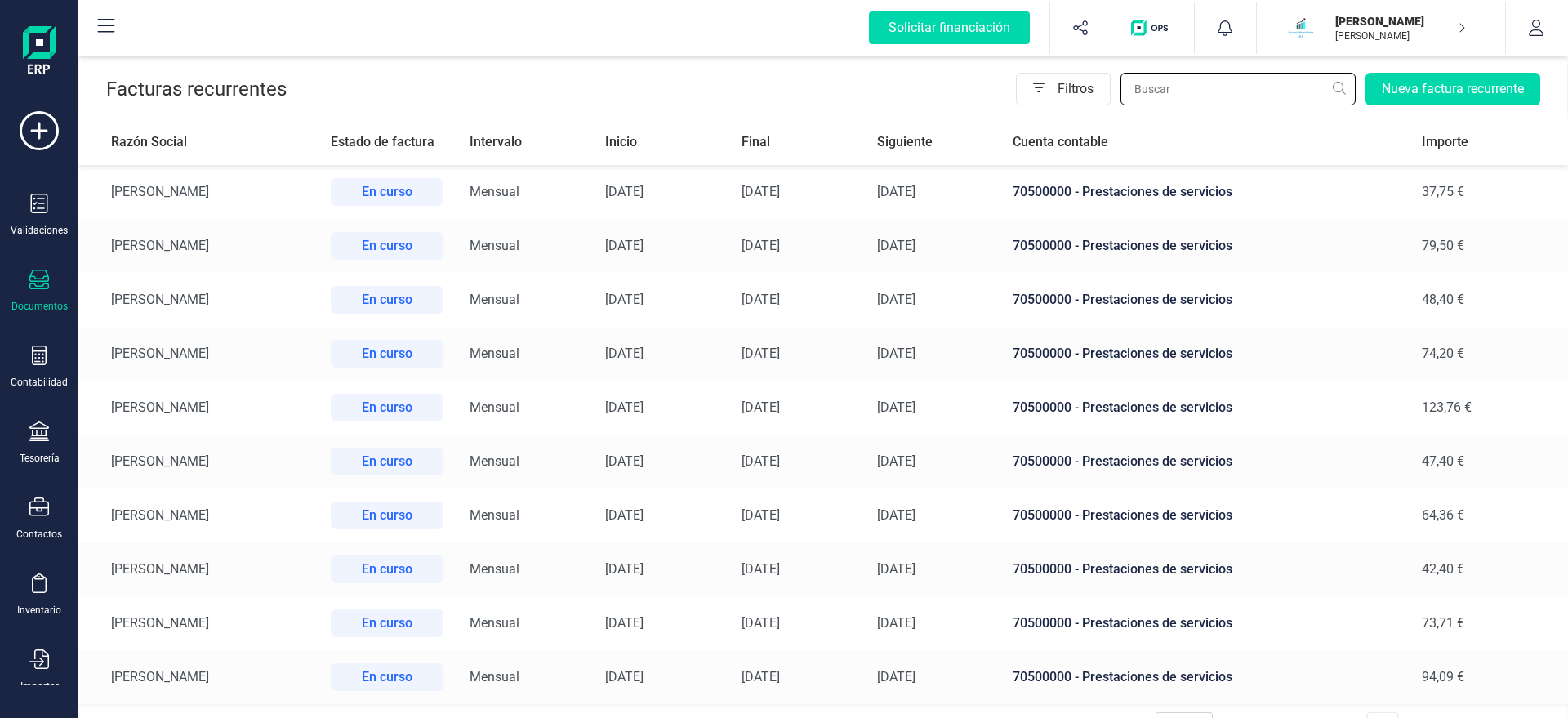
click at [1220, 96] on input "text" at bounding box center [1238, 89] width 235 height 32
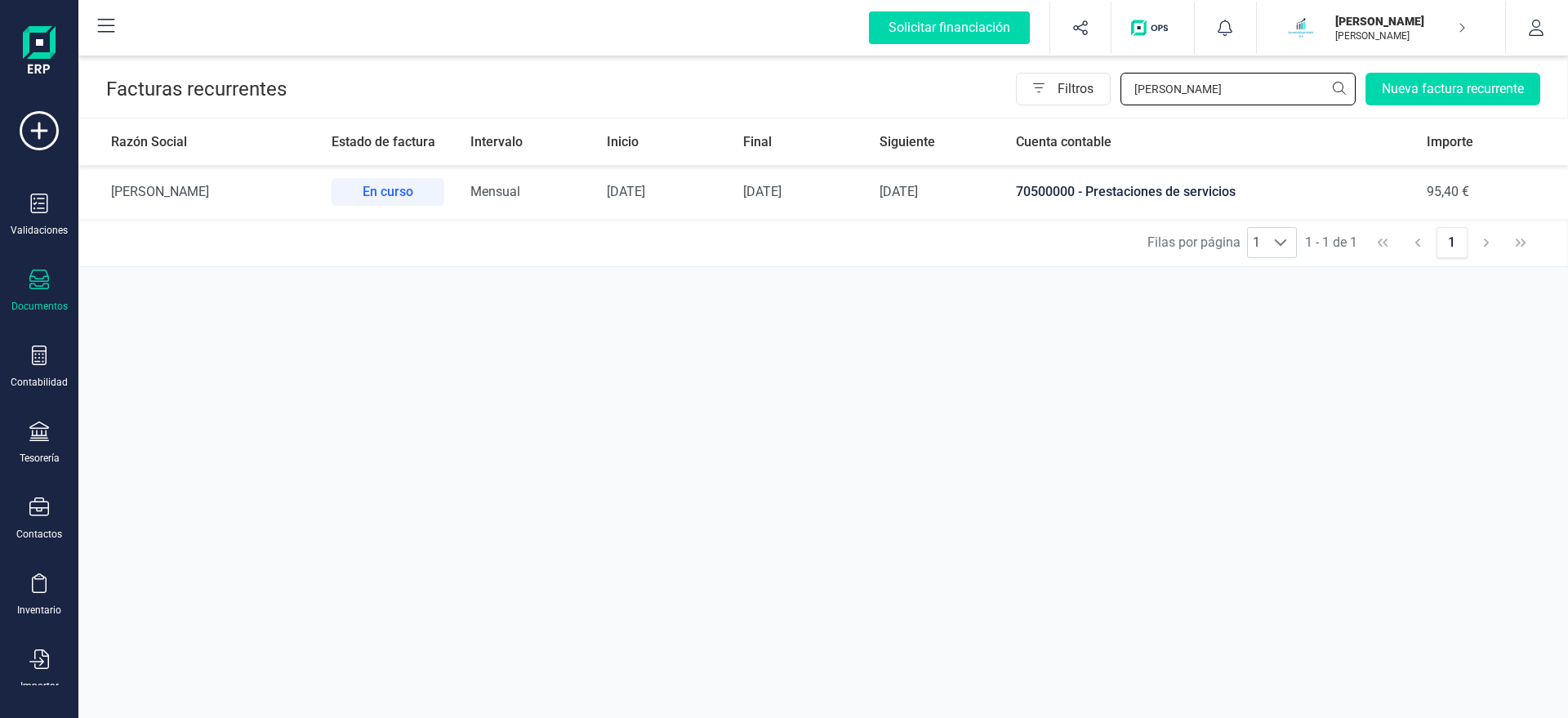
type input "[PERSON_NAME]"
click at [781, 190] on span "[DATE]" at bounding box center [762, 191] width 39 height 15
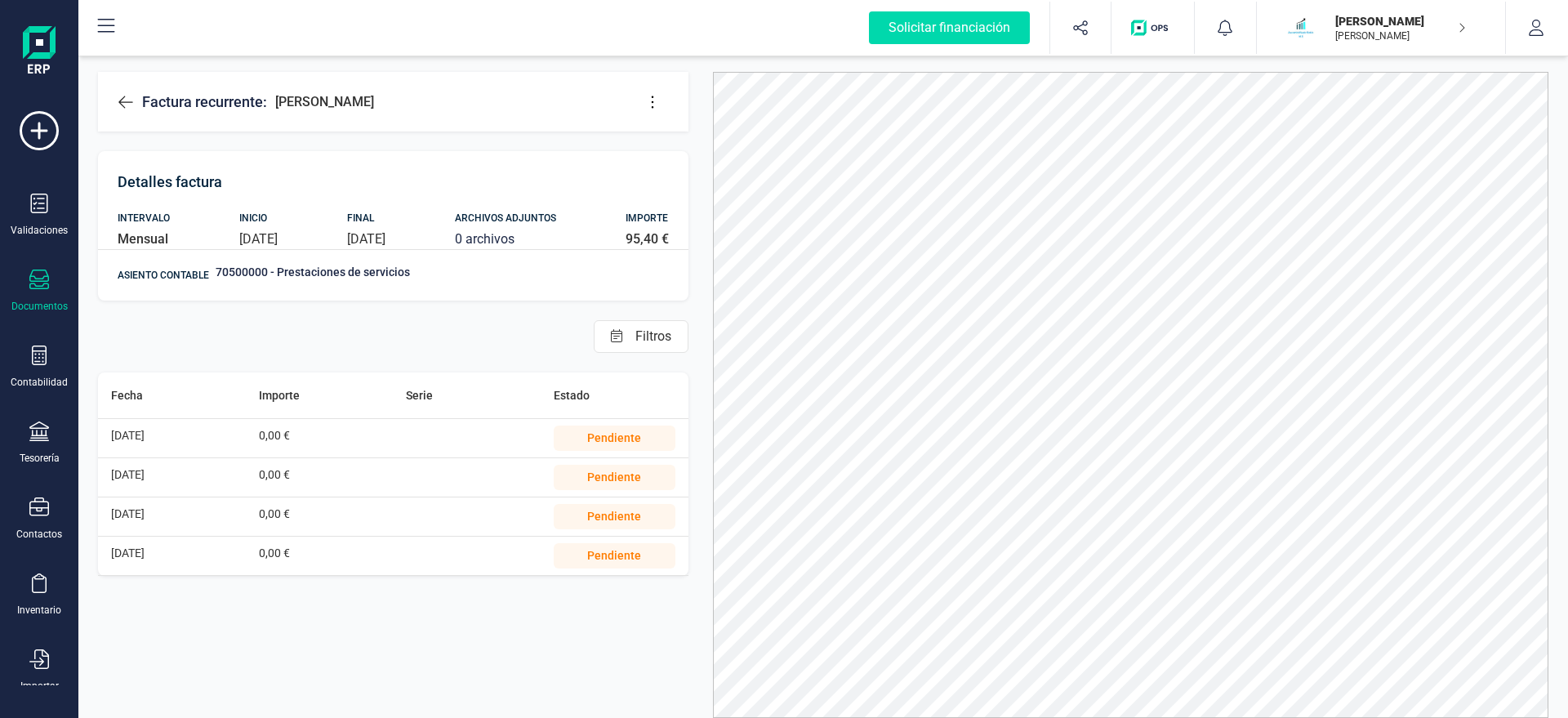
click at [118, 97] on icon at bounding box center [125, 102] width 16 height 16
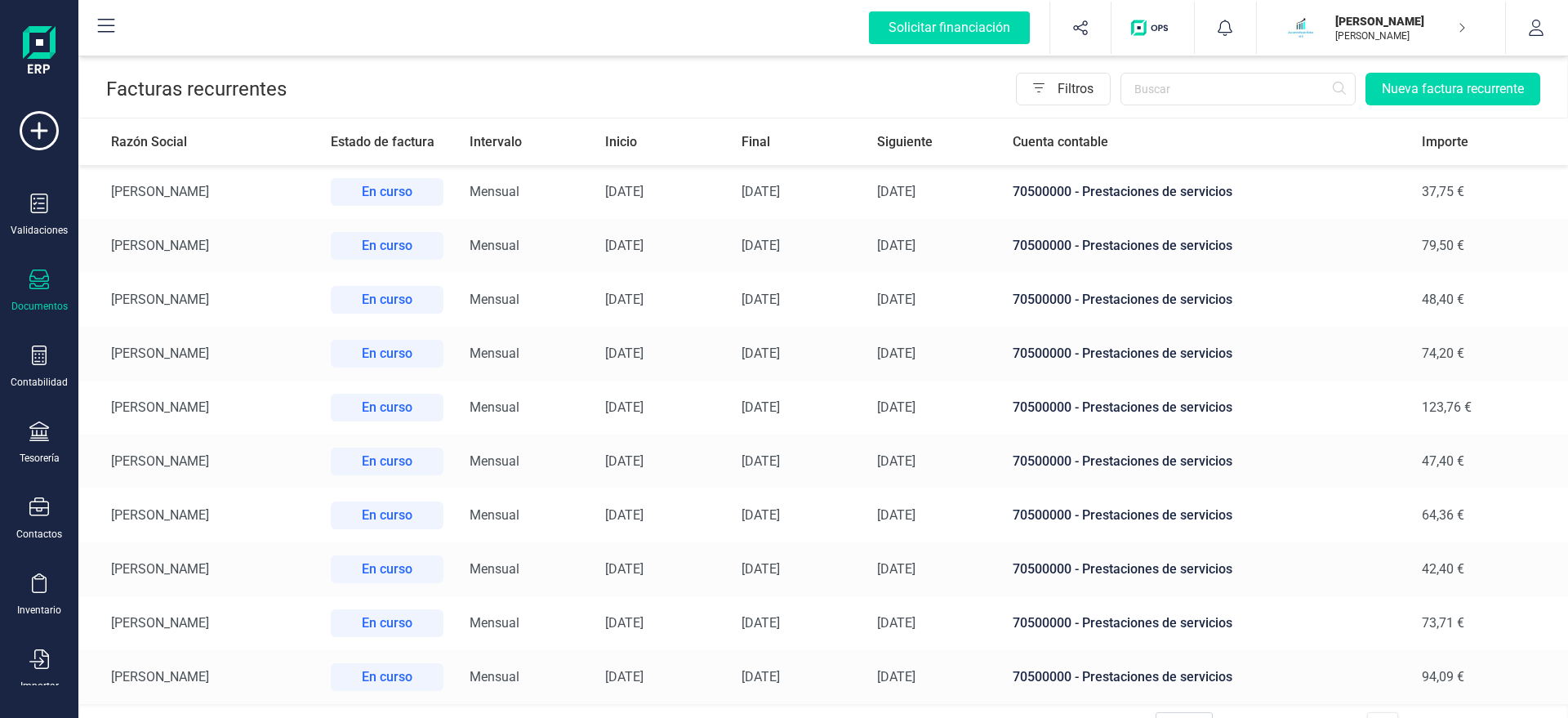
click at [41, 280] on icon at bounding box center [40, 280] width 20 height 20
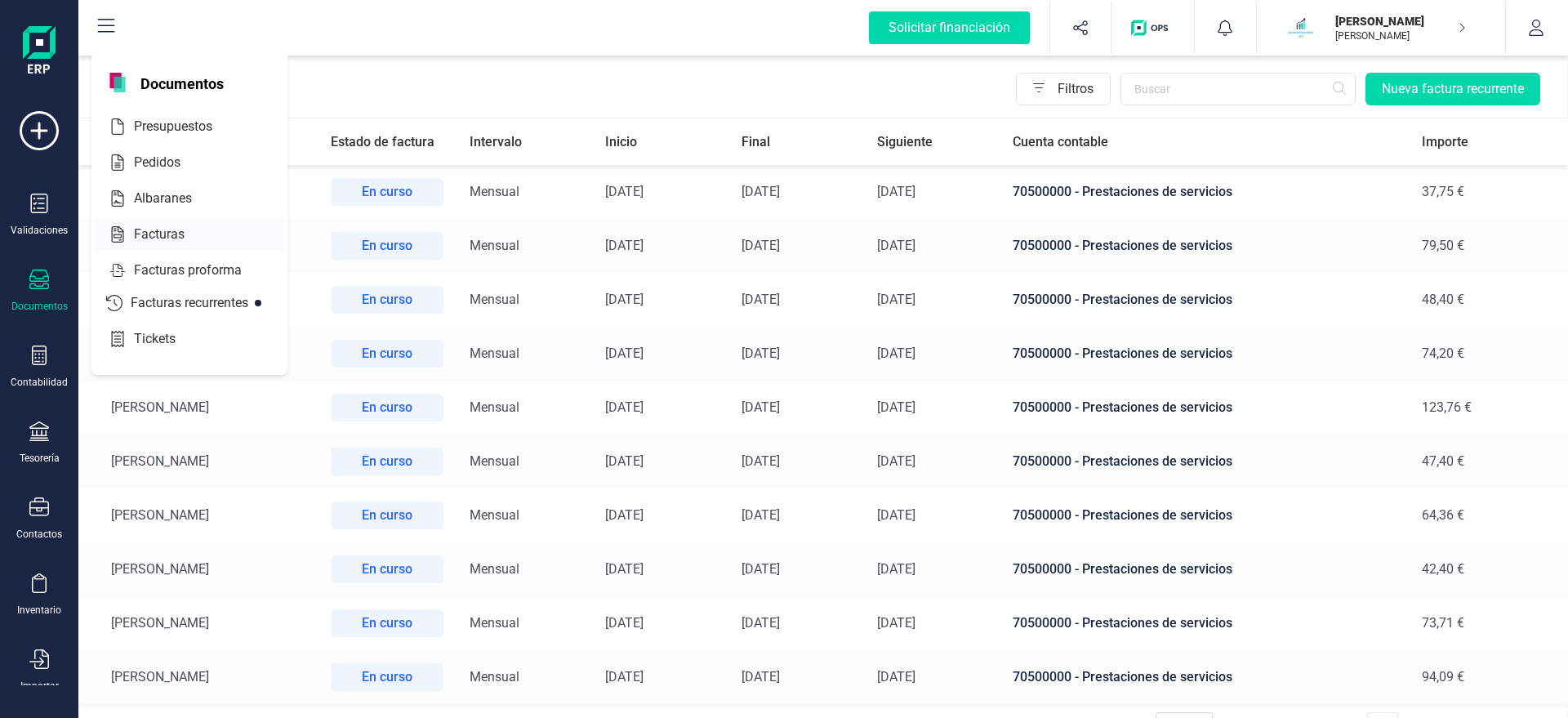
click at [179, 239] on span "Facturas" at bounding box center [171, 235] width 87 height 20
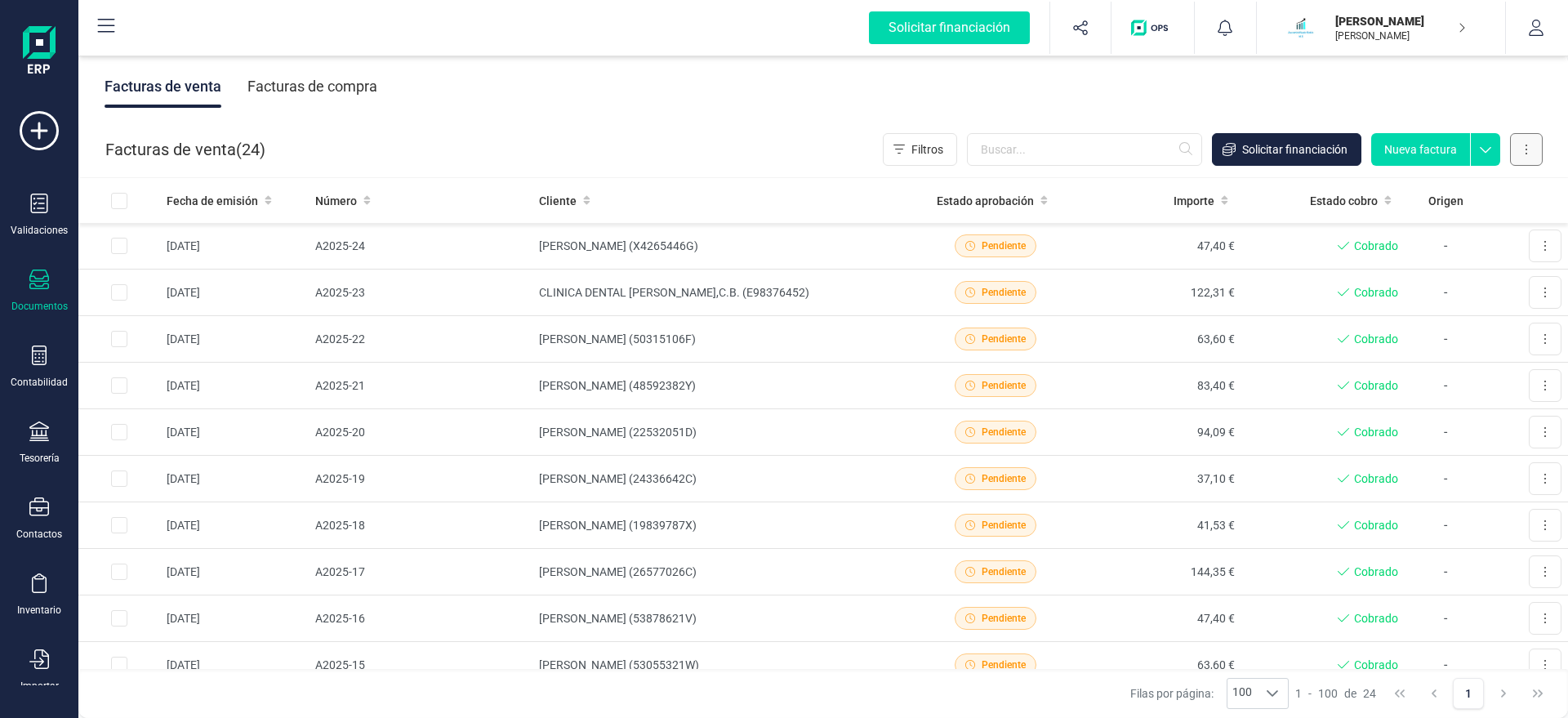
click at [1536, 156] on button at bounding box center [1526, 150] width 32 height 32
click at [1472, 76] on div "Facturas de venta Facturas de compra" at bounding box center [823, 87] width 1490 height 69
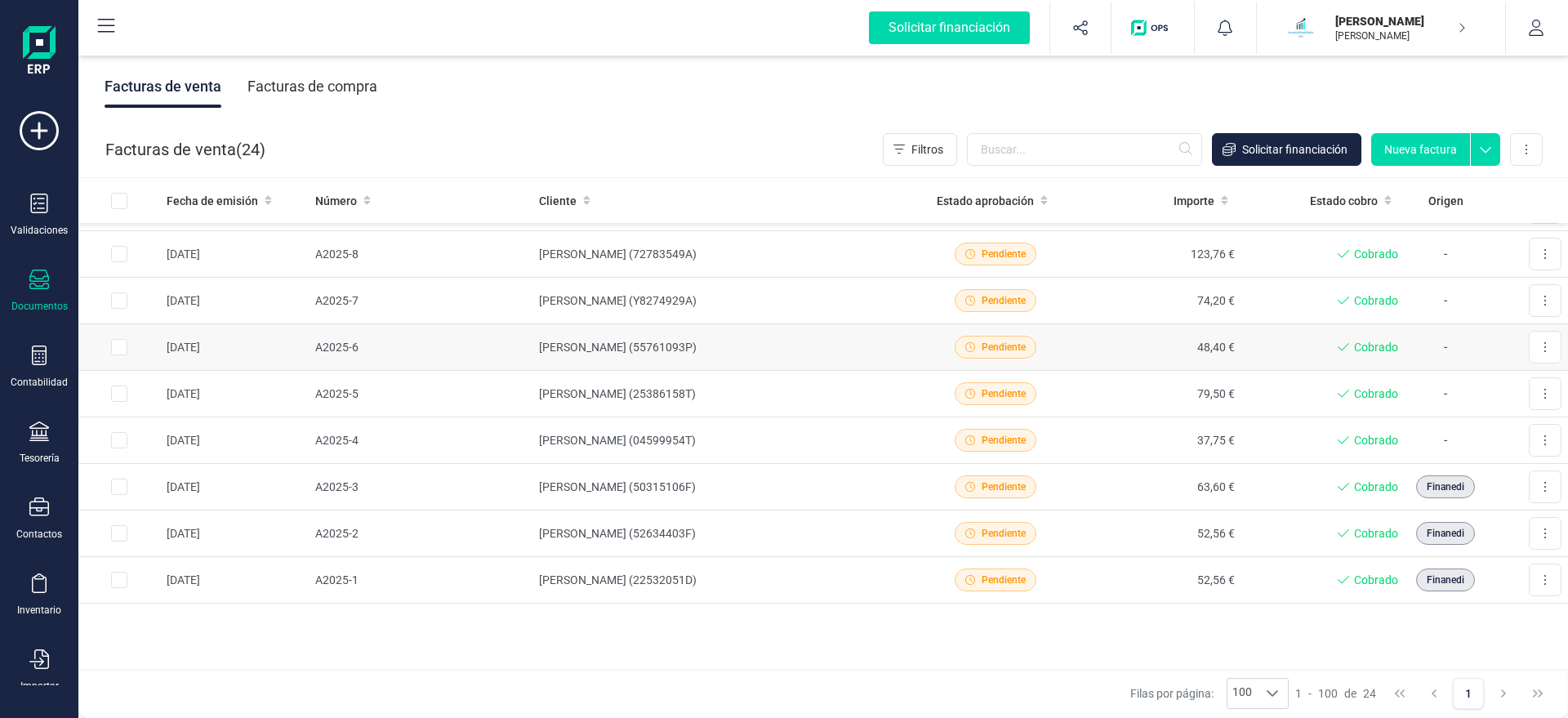
scroll to position [320, 0]
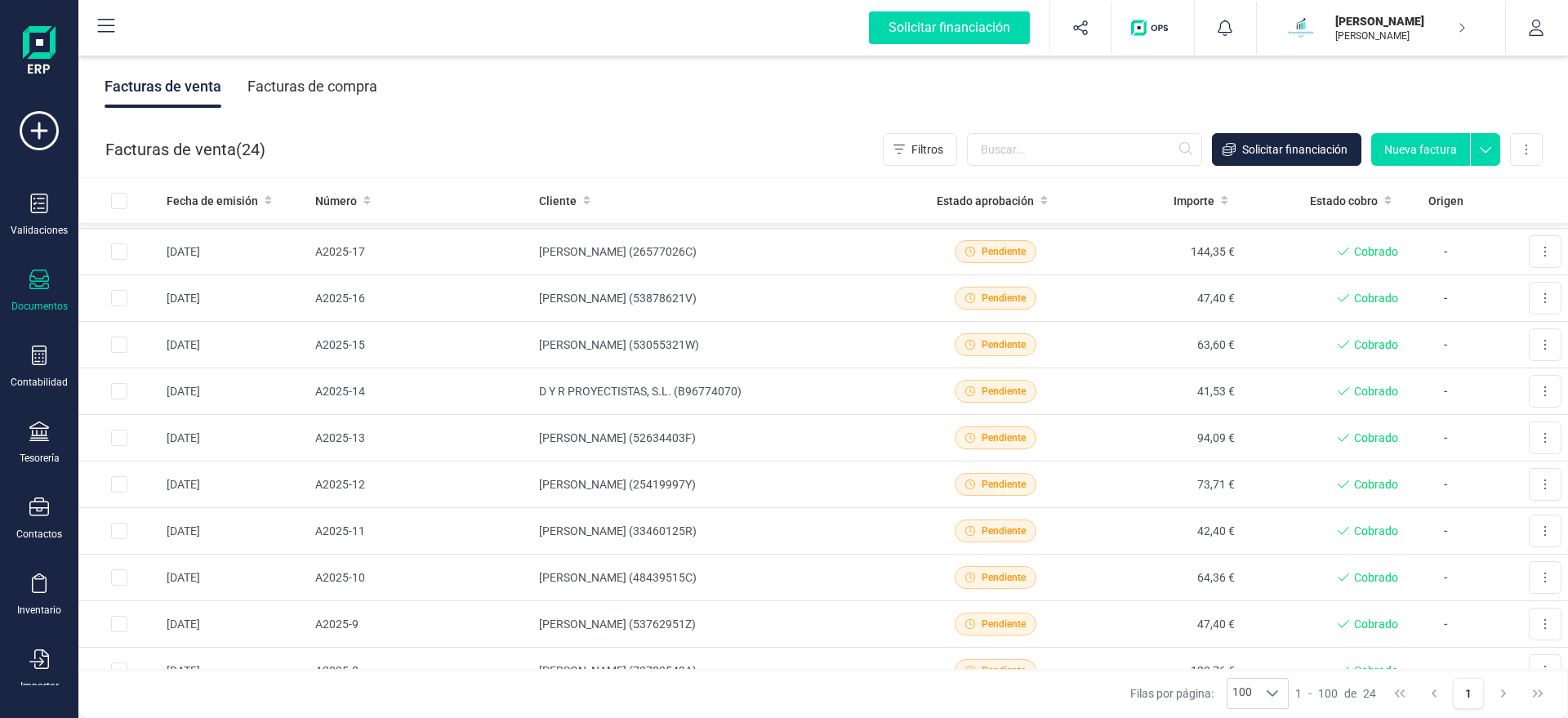
click at [108, 26] on icon at bounding box center [106, 25] width 17 height 14
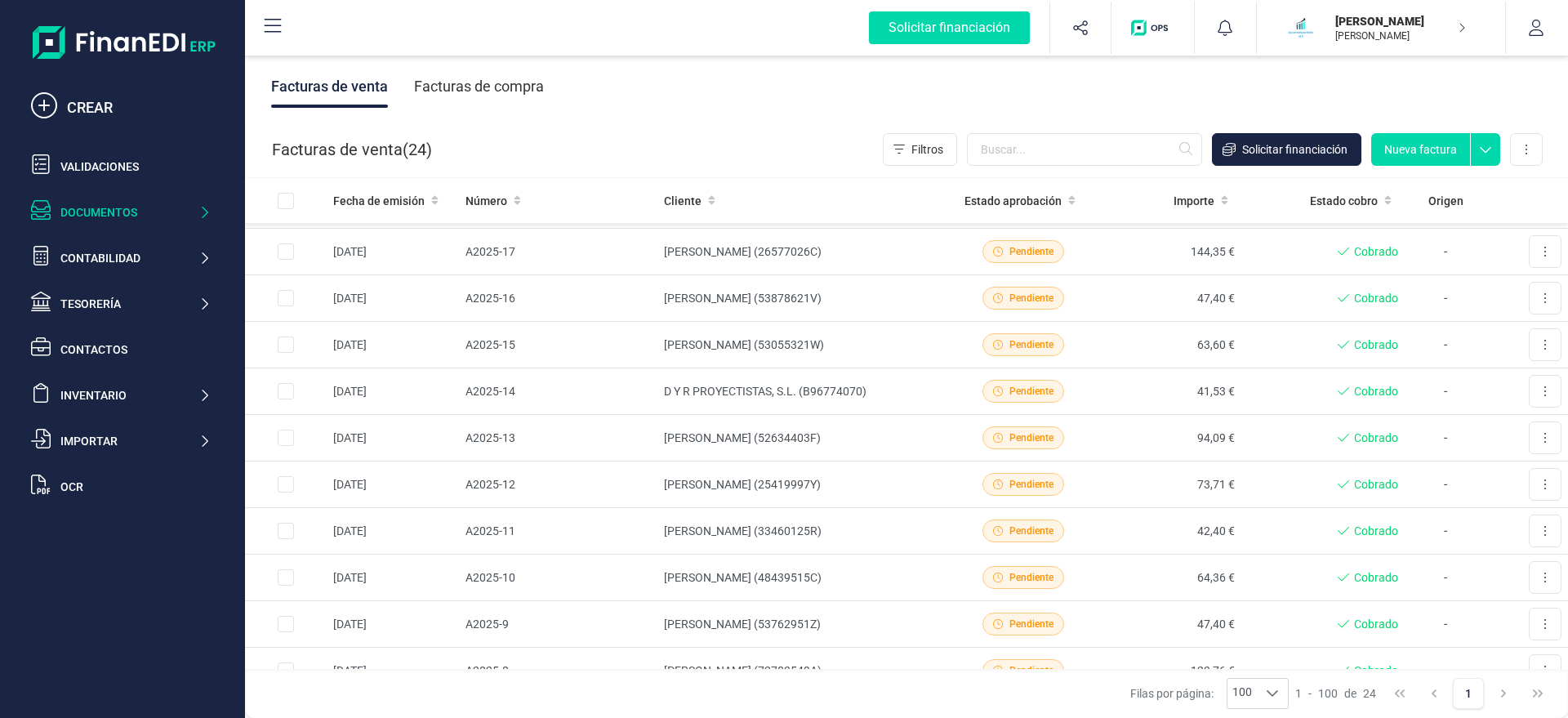
click at [88, 218] on div "Documentos" at bounding box center [129, 212] width 138 height 16
click at [1526, 152] on icon at bounding box center [1526, 149] width 4 height 13
click at [288, 201] on input "All items unselected" at bounding box center [286, 201] width 16 height 16
checkbox input "true"
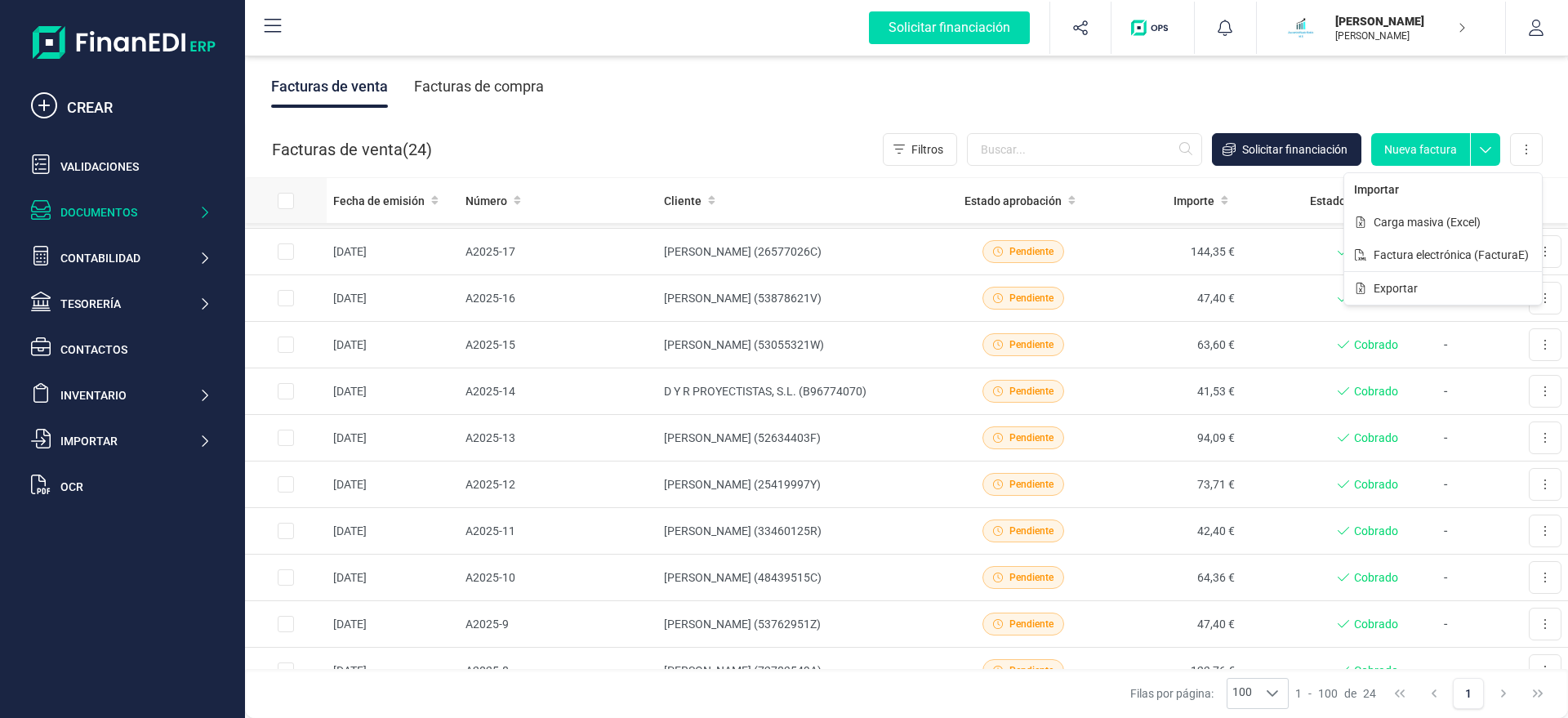
checkbox input "true"
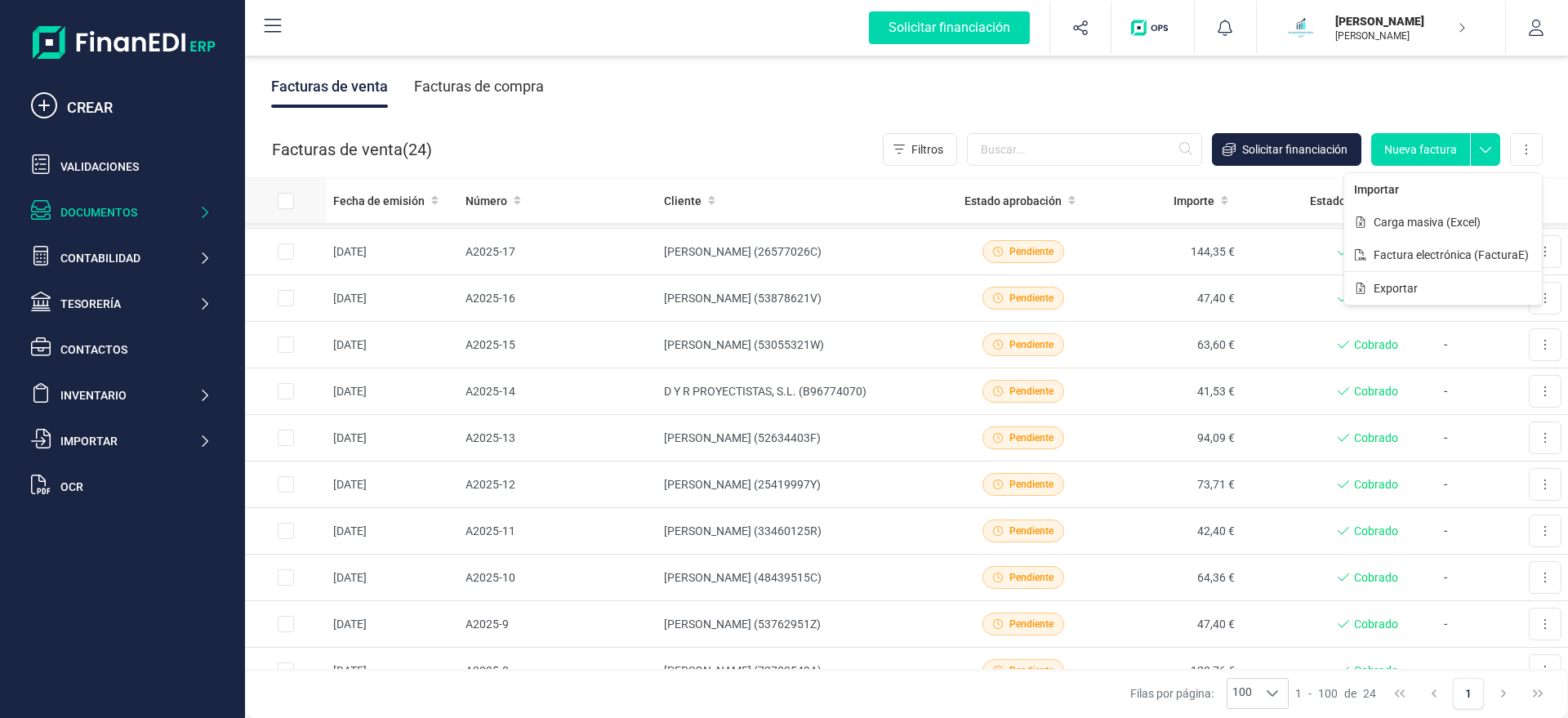
checkbox input "true"
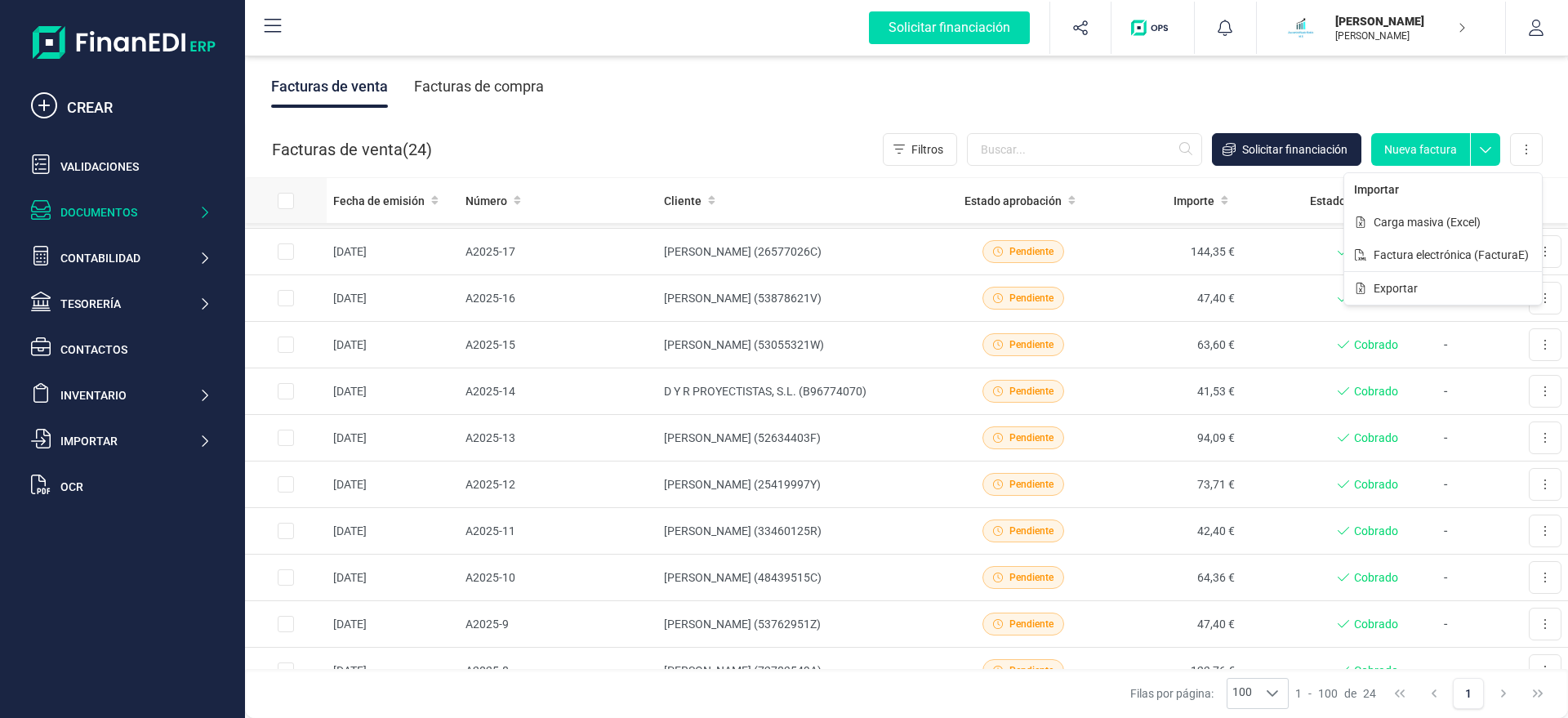
checkbox input "true"
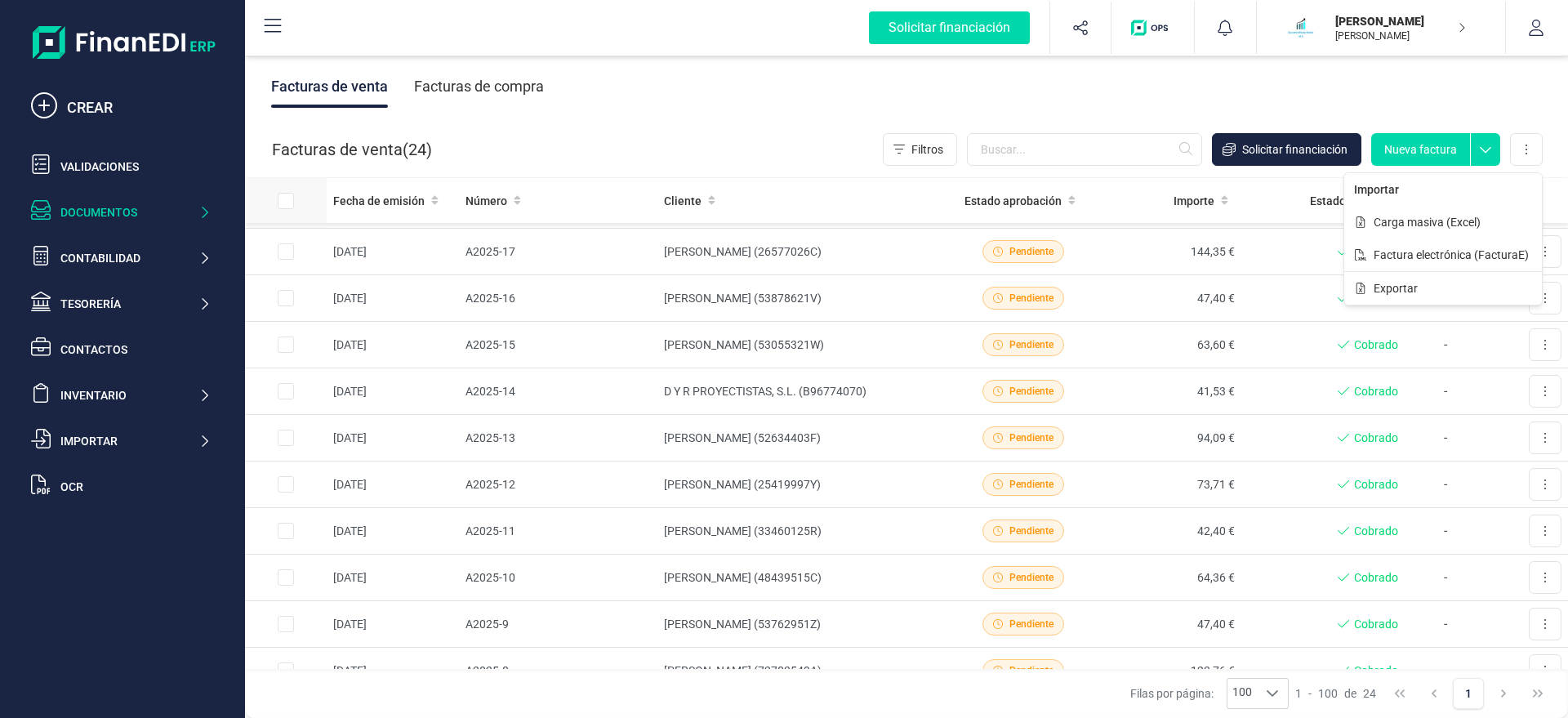
checkbox input "true"
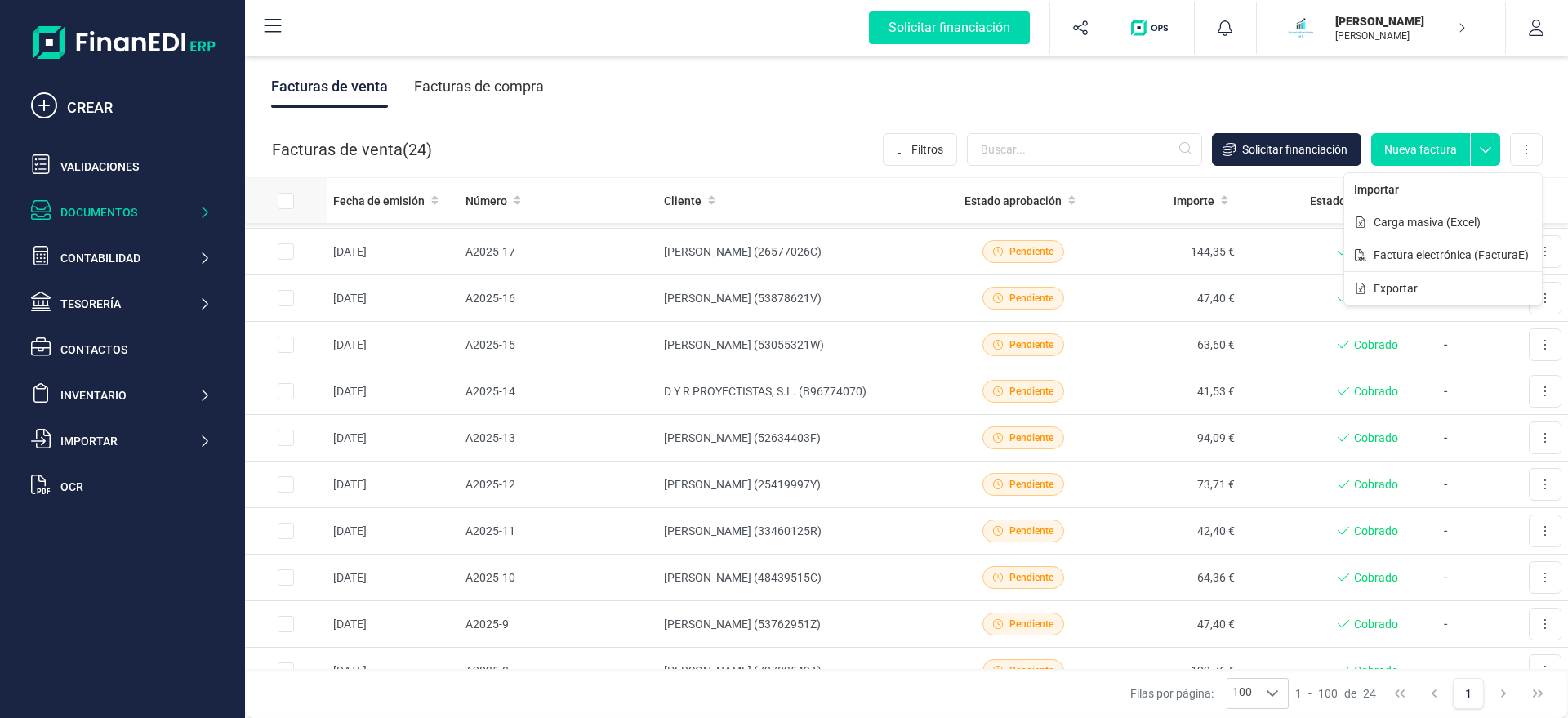
checkbox input "true"
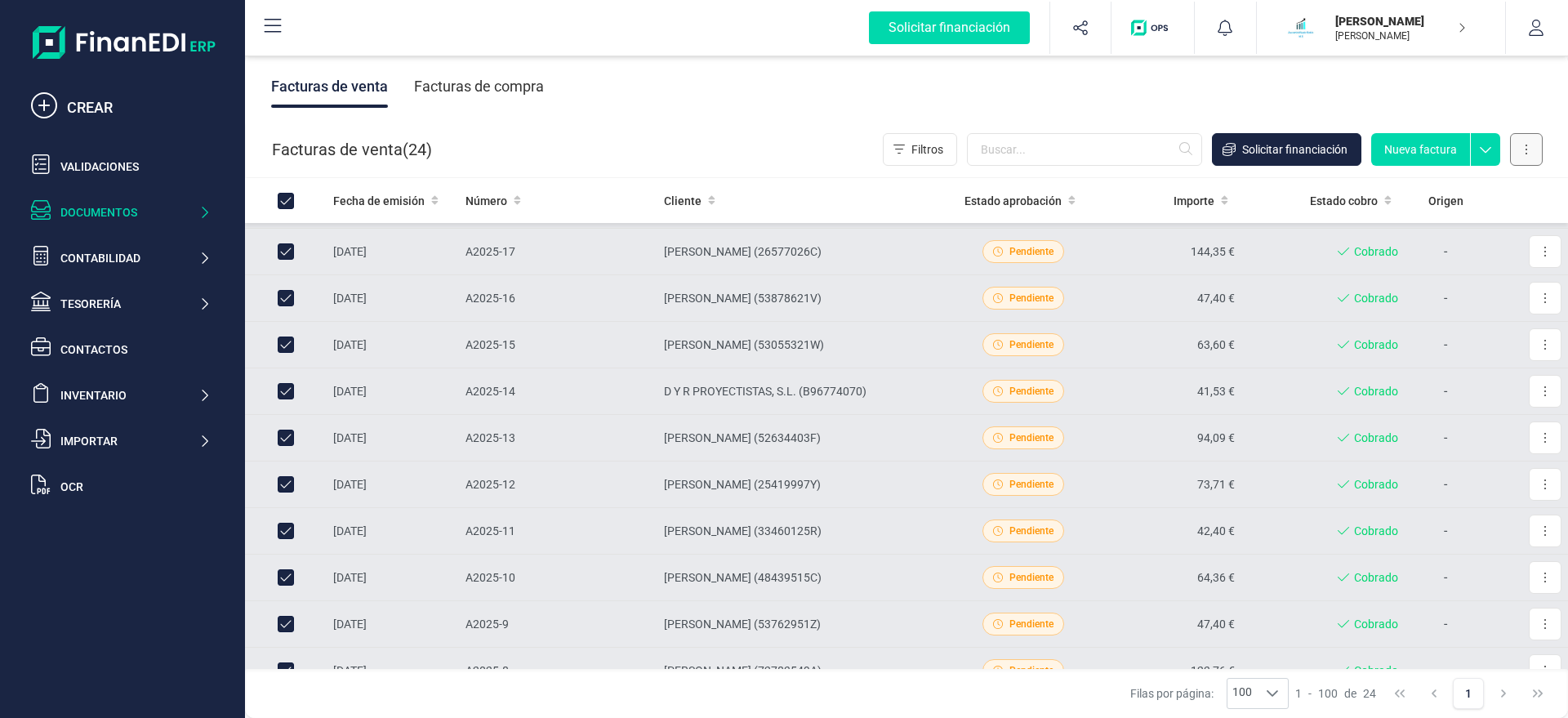
click at [1522, 145] on button at bounding box center [1526, 150] width 32 height 32
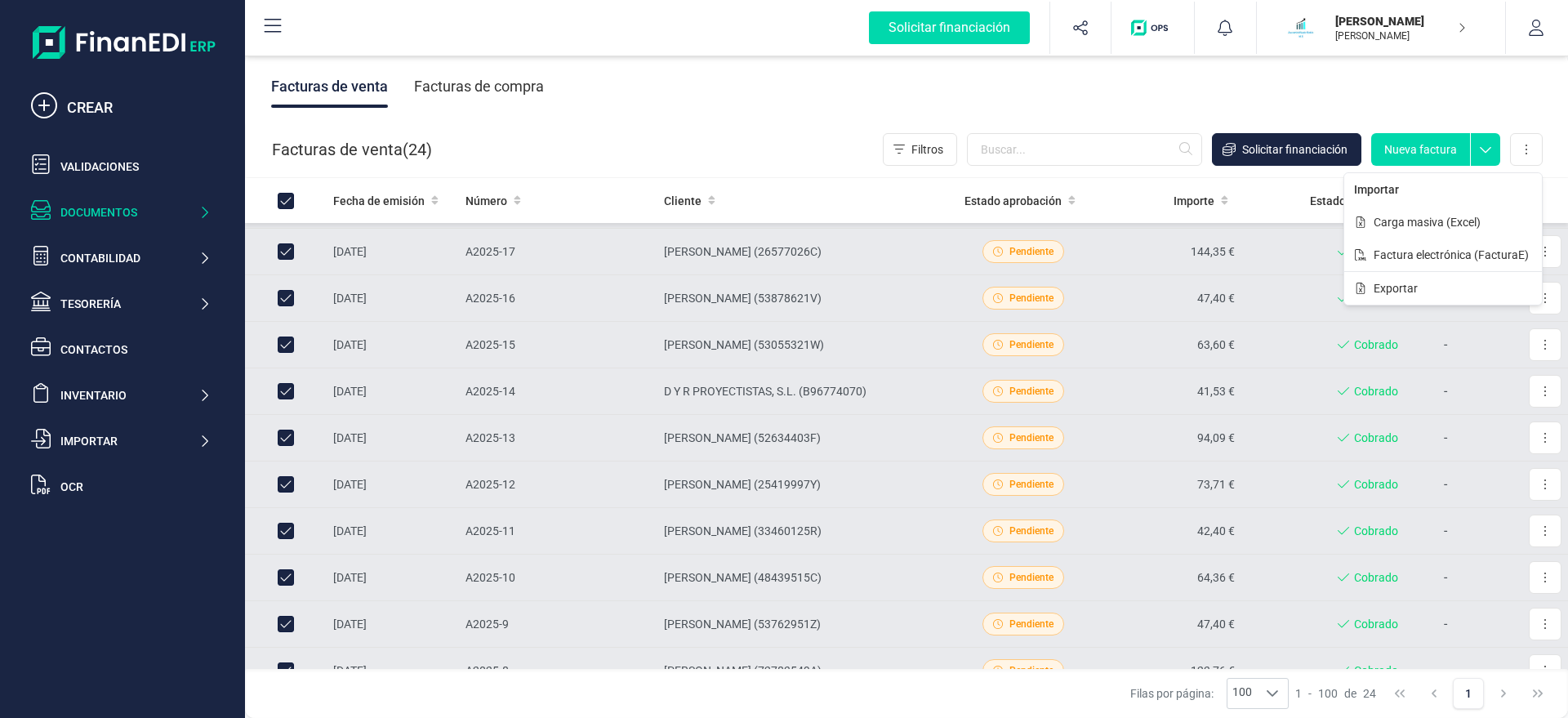
click at [1439, 29] on p "[PERSON_NAME]" at bounding box center [1400, 21] width 131 height 16
